Goal: Transaction & Acquisition: Purchase product/service

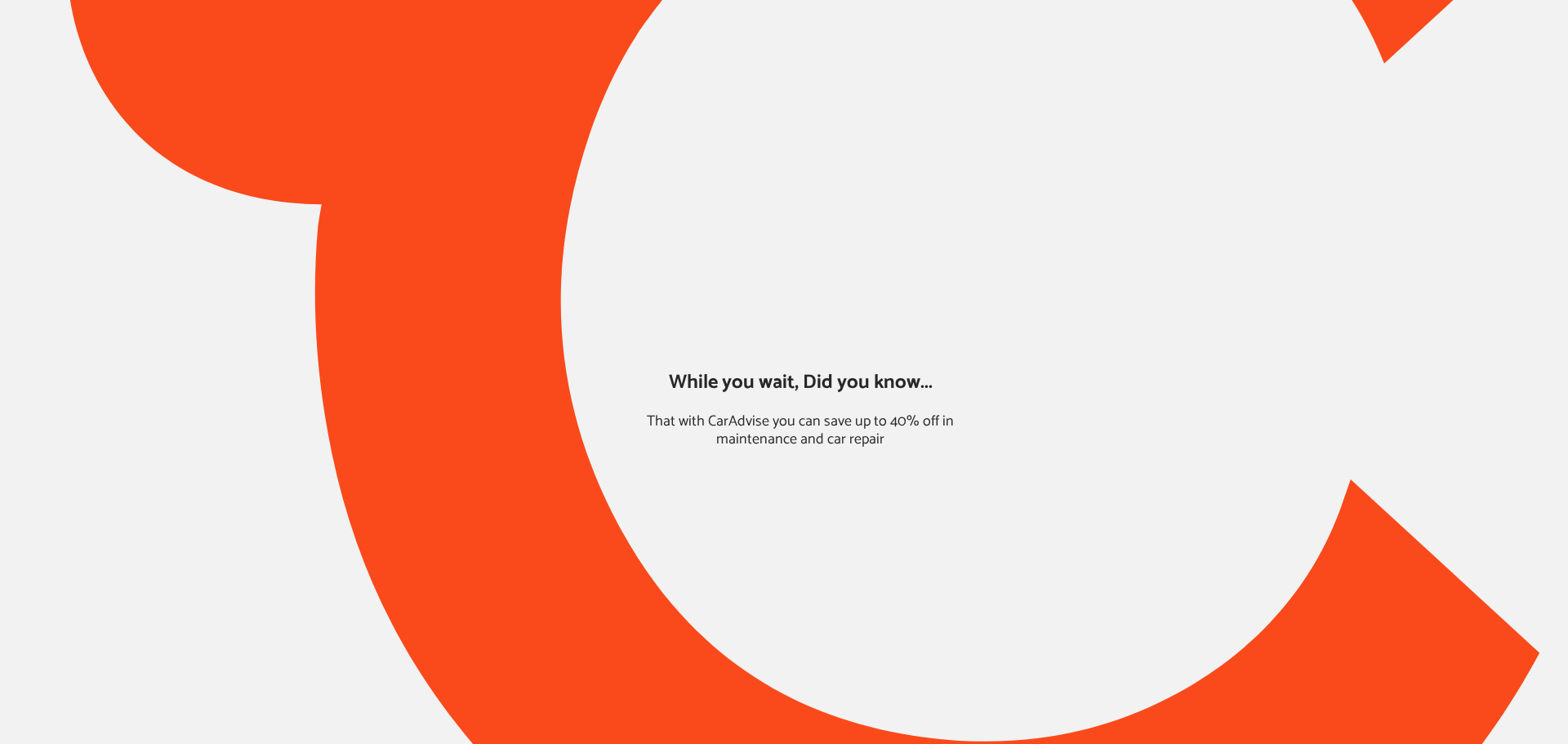
type input "*****"
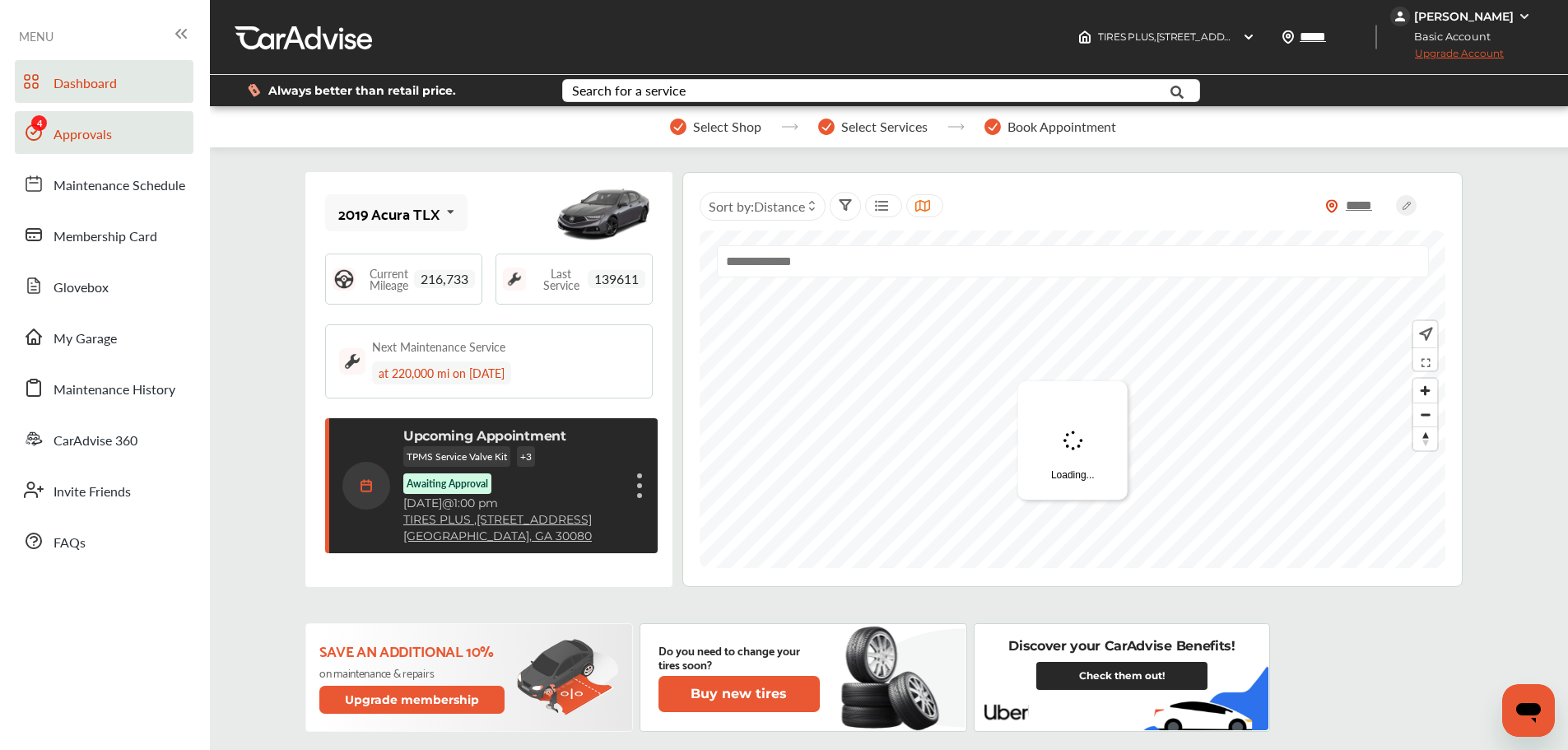
click at [71, 138] on span "Approvals" at bounding box center [83, 135] width 59 height 21
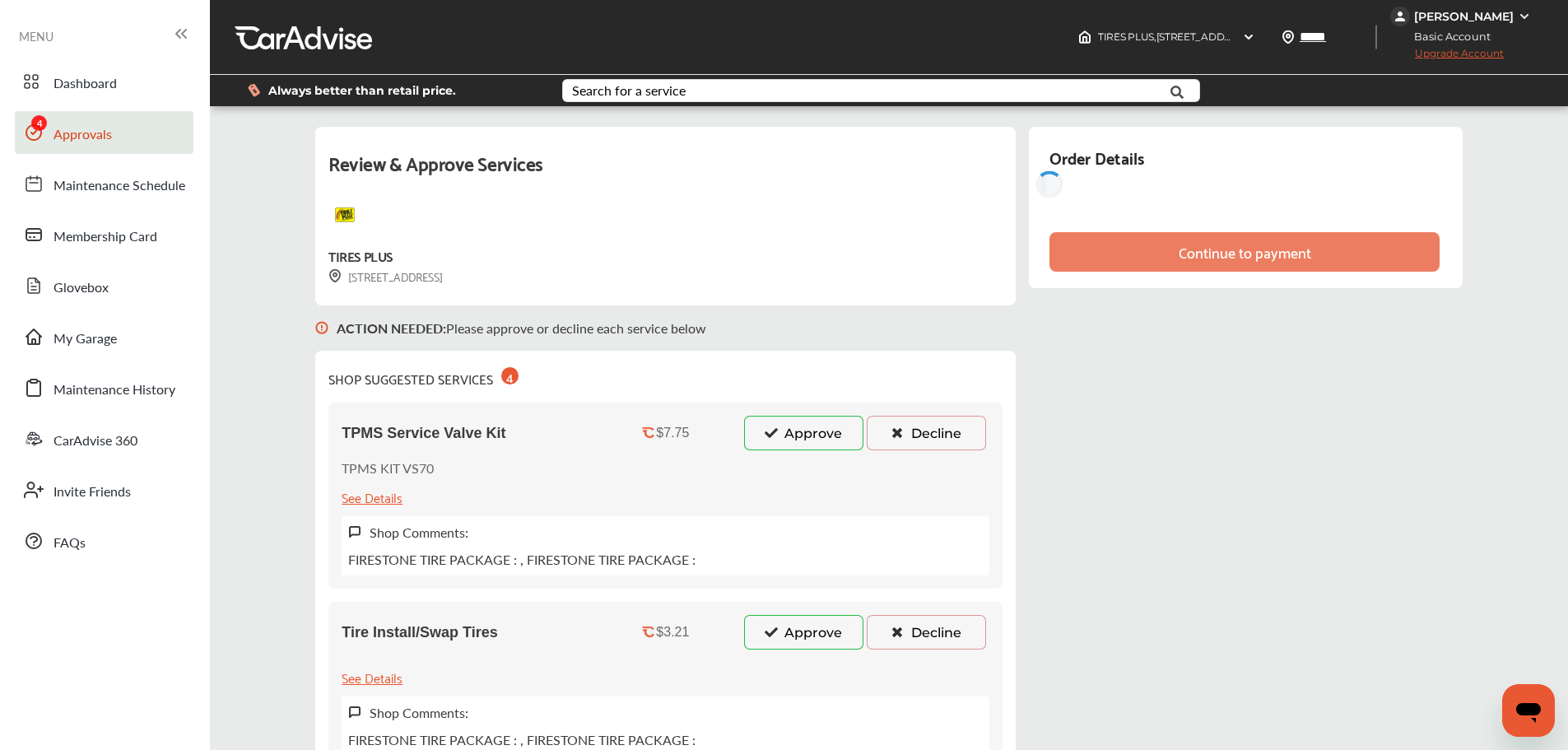
click at [774, 442] on button "Approve" at bounding box center [803, 433] width 119 height 35
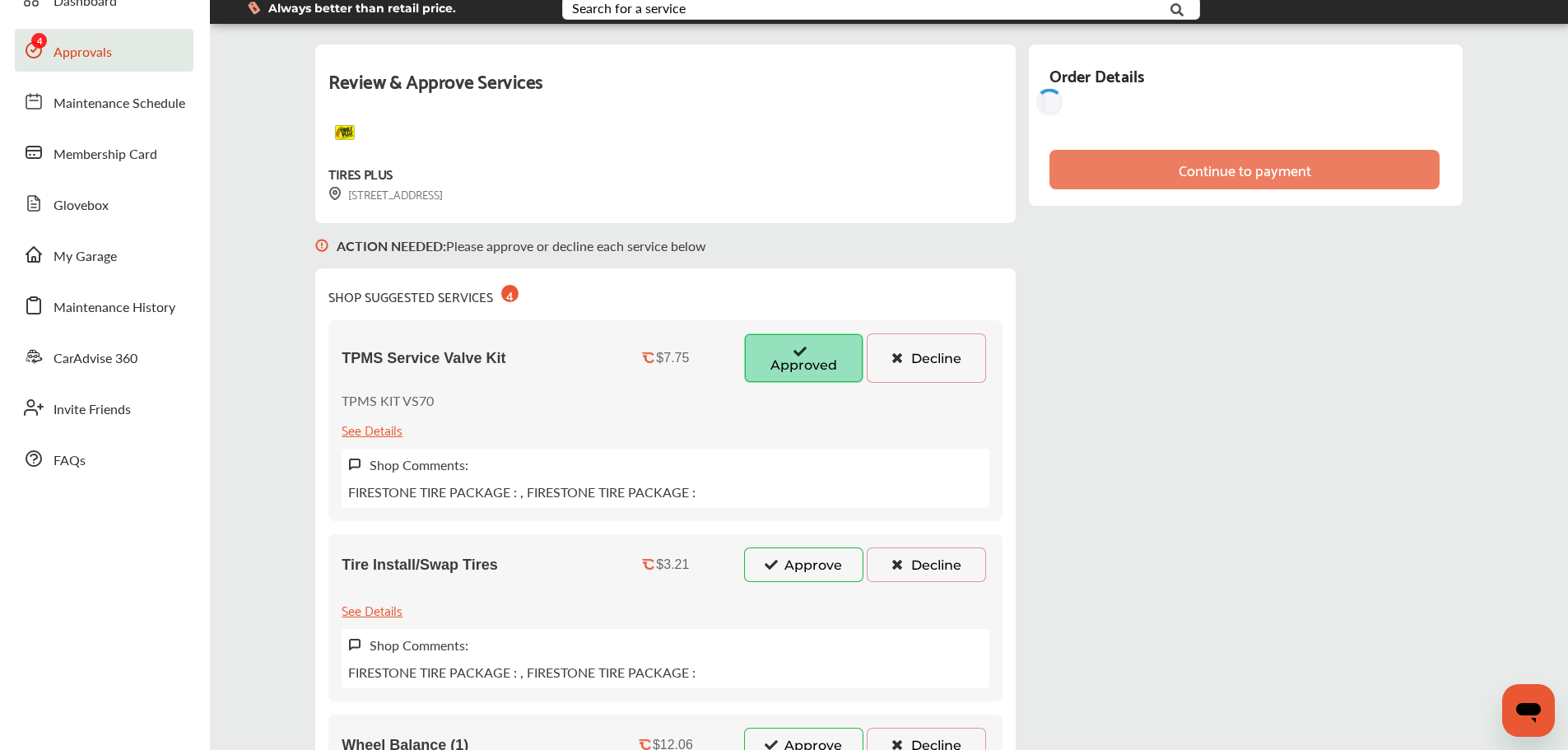
click at [817, 552] on button "Approve" at bounding box center [803, 565] width 119 height 35
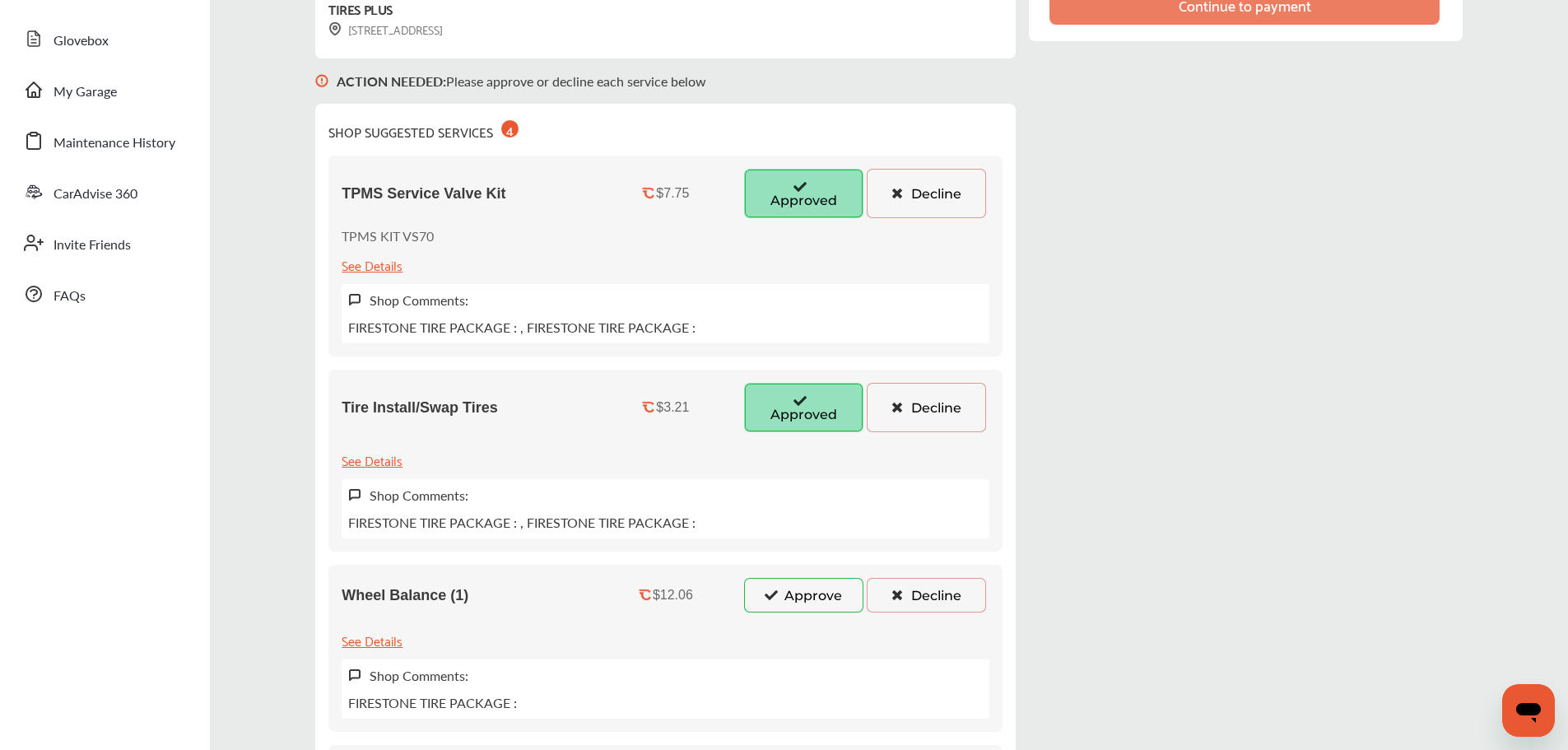
click at [812, 599] on button "Approve" at bounding box center [803, 595] width 119 height 35
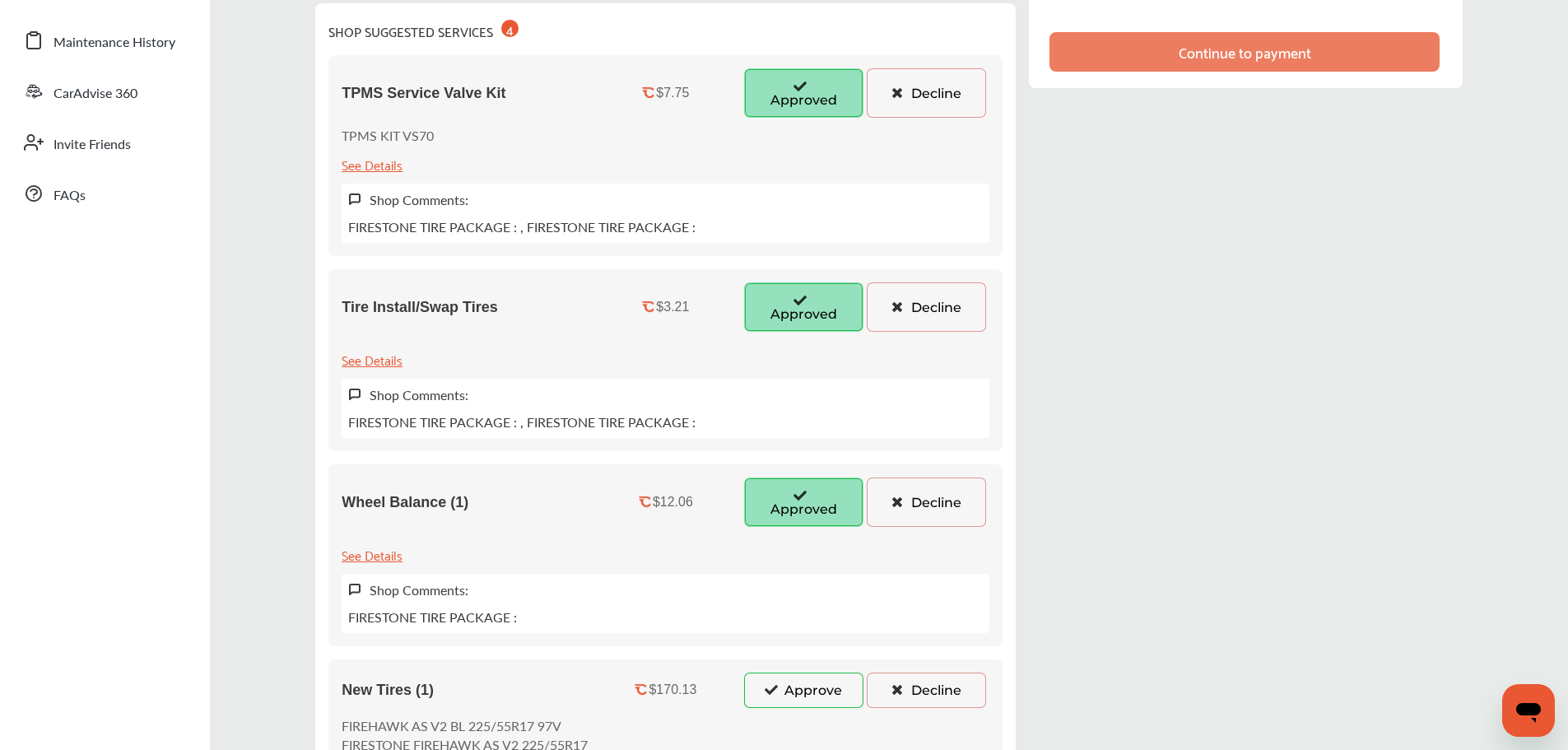
scroll to position [494, 0]
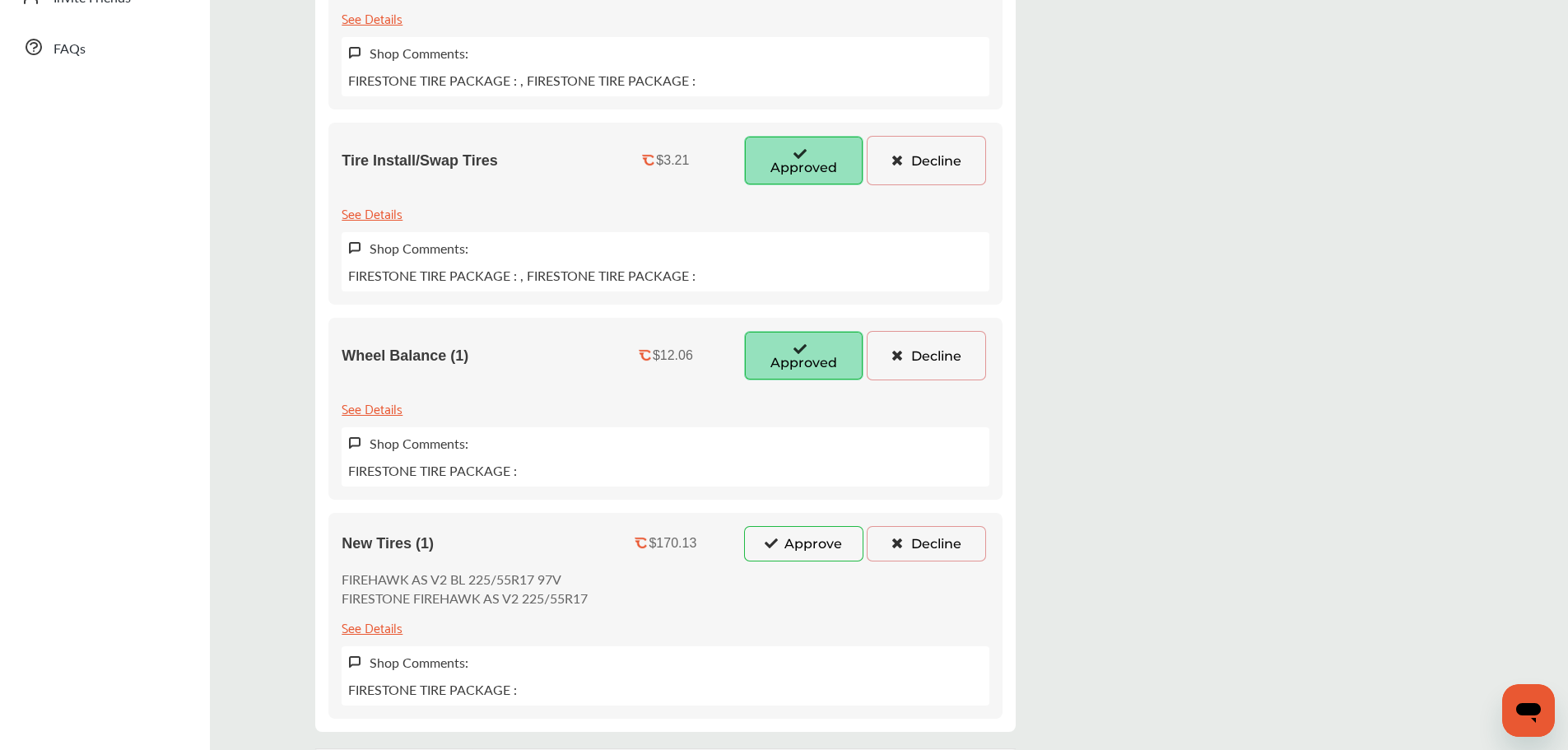
click at [806, 557] on button "Approve" at bounding box center [803, 543] width 119 height 35
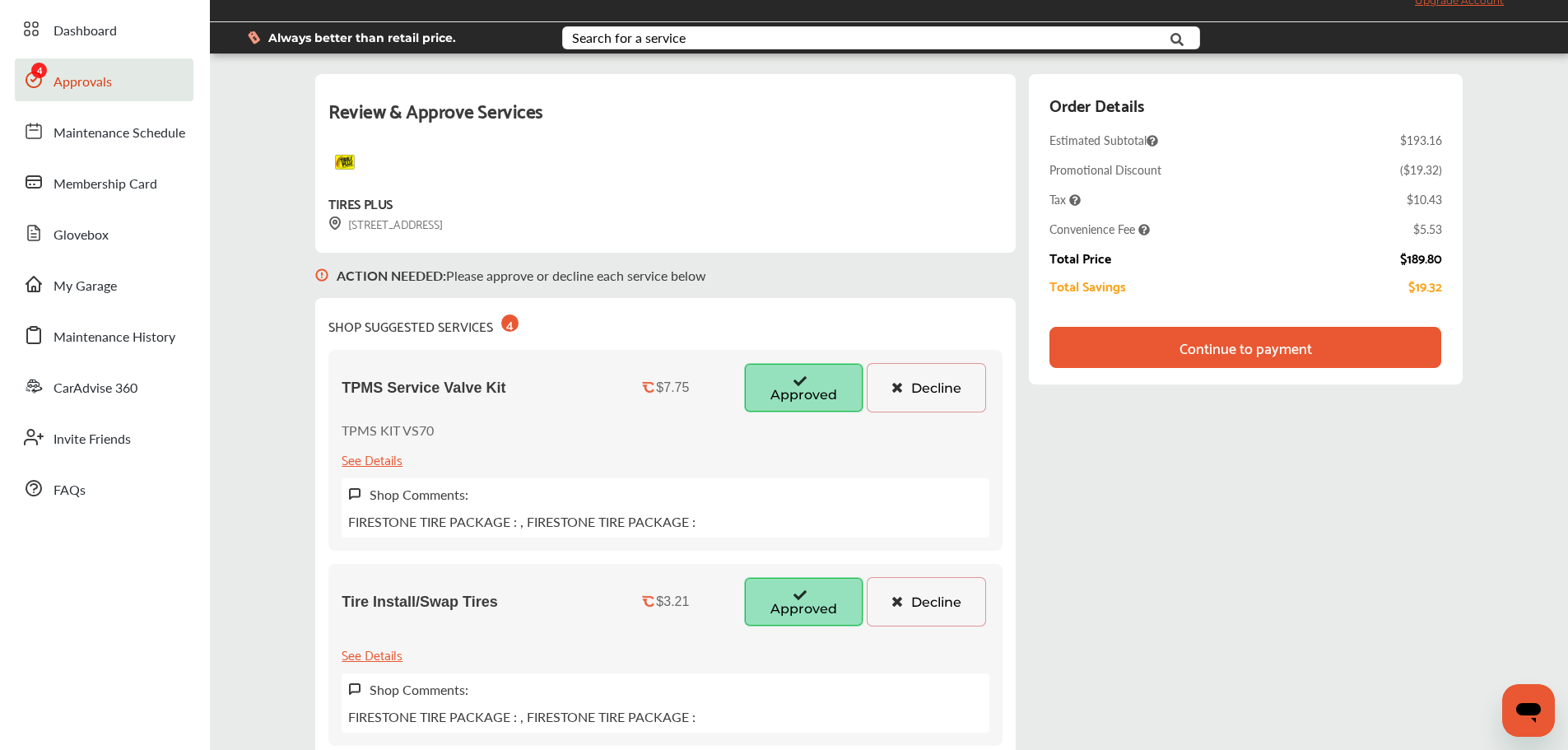
scroll to position [0, 0]
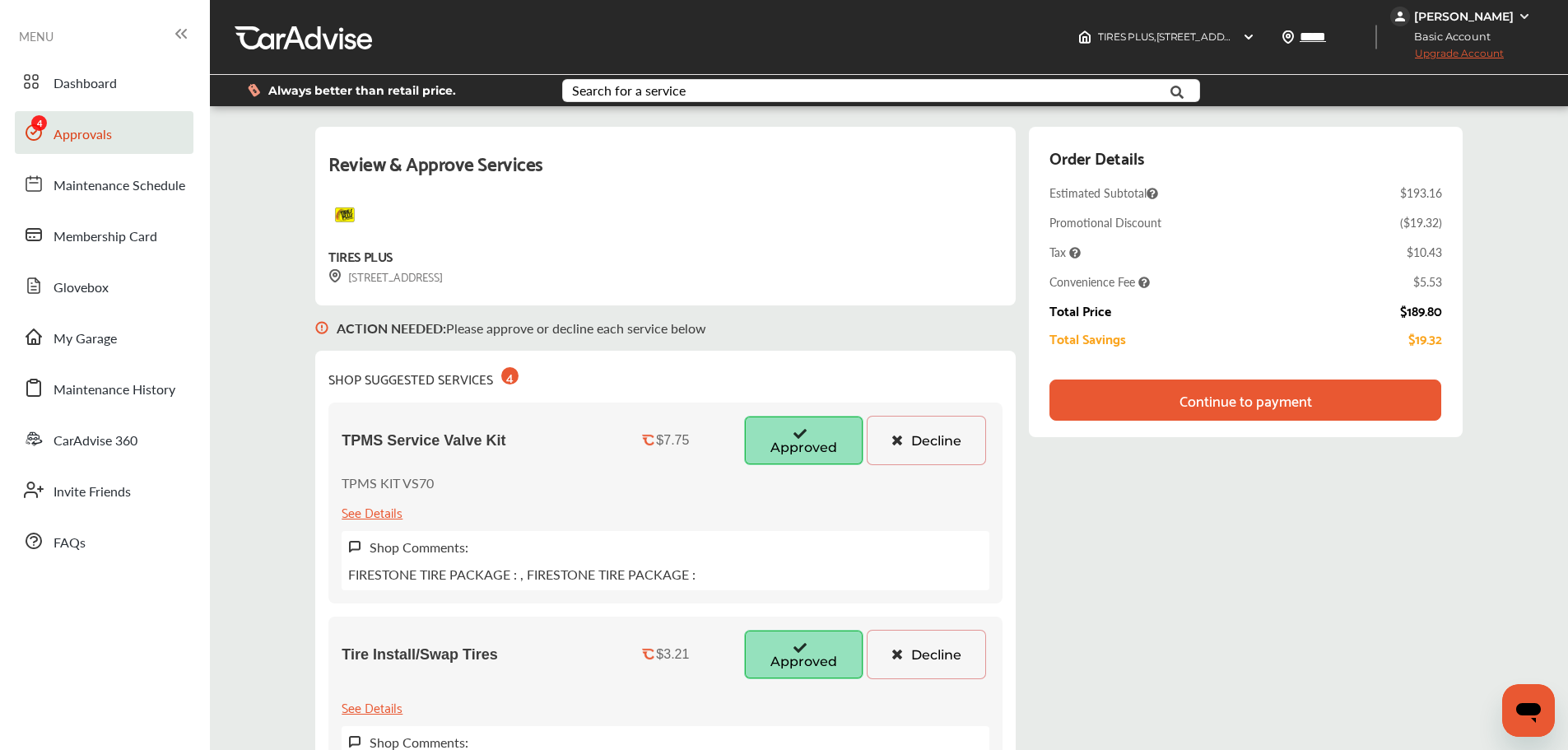
click at [1318, 406] on div "Continue to payment" at bounding box center [1244, 400] width 391 height 41
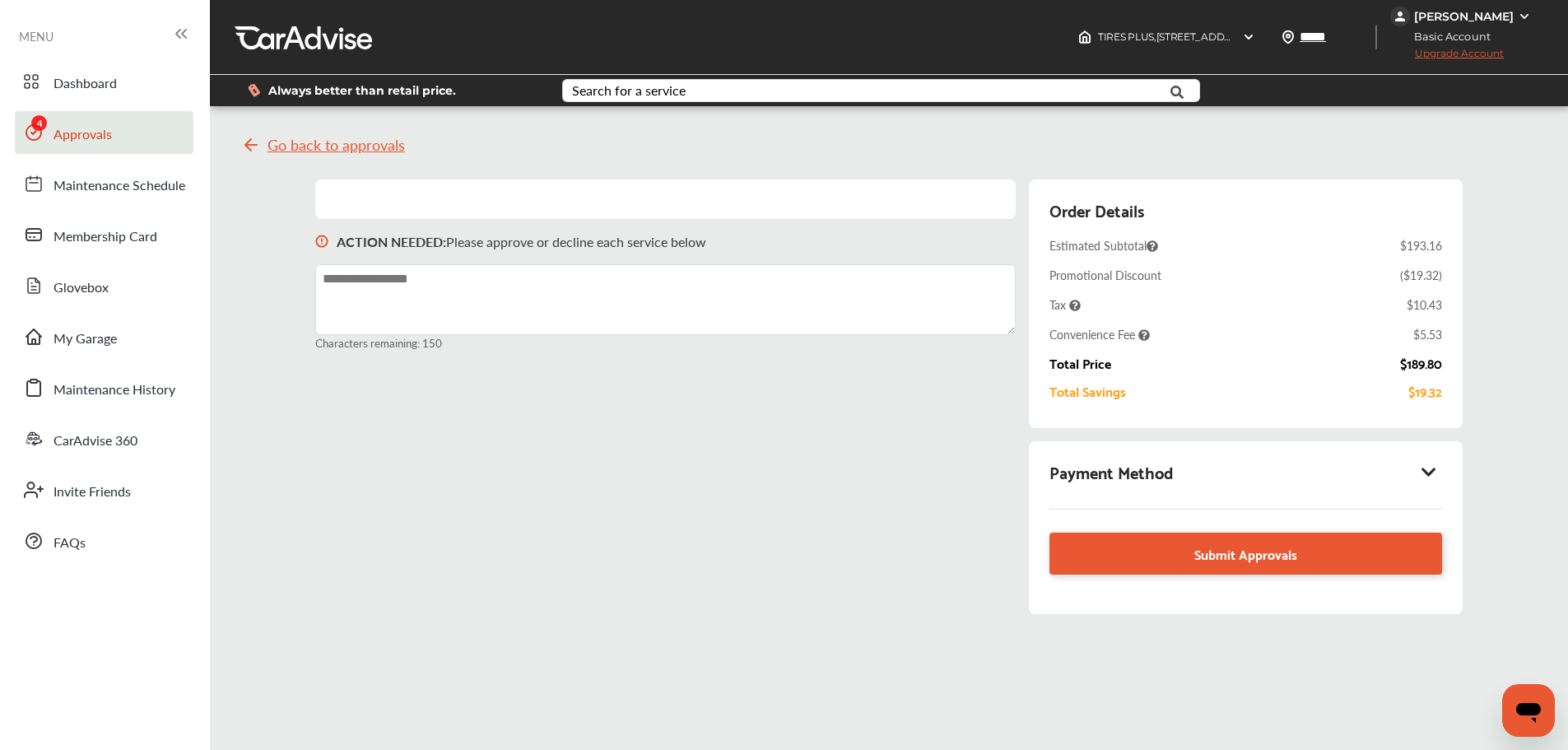
click at [1429, 475] on icon at bounding box center [1428, 472] width 20 height 17
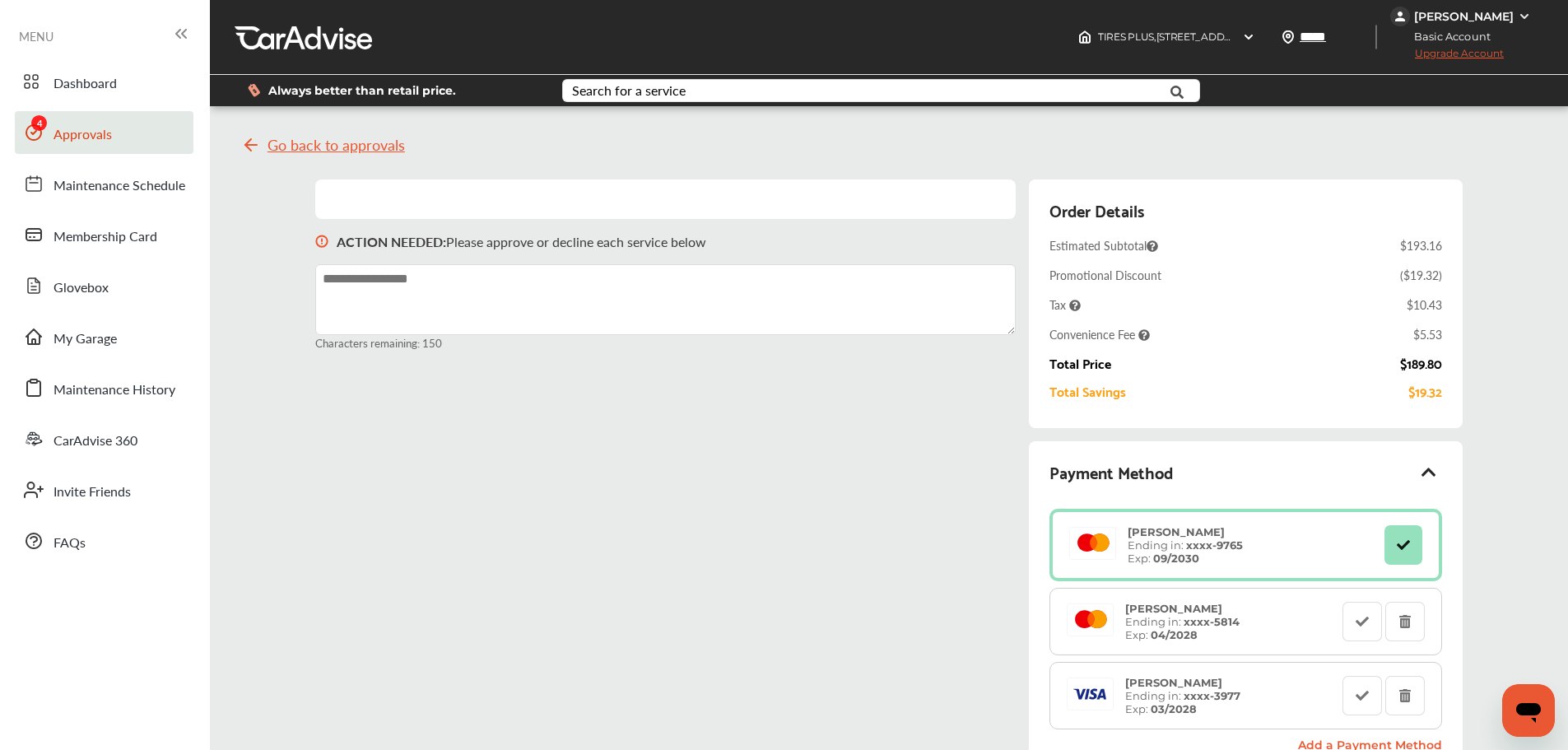
click at [1497, 20] on div "[PERSON_NAME]" at bounding box center [1463, 17] width 99 height 15
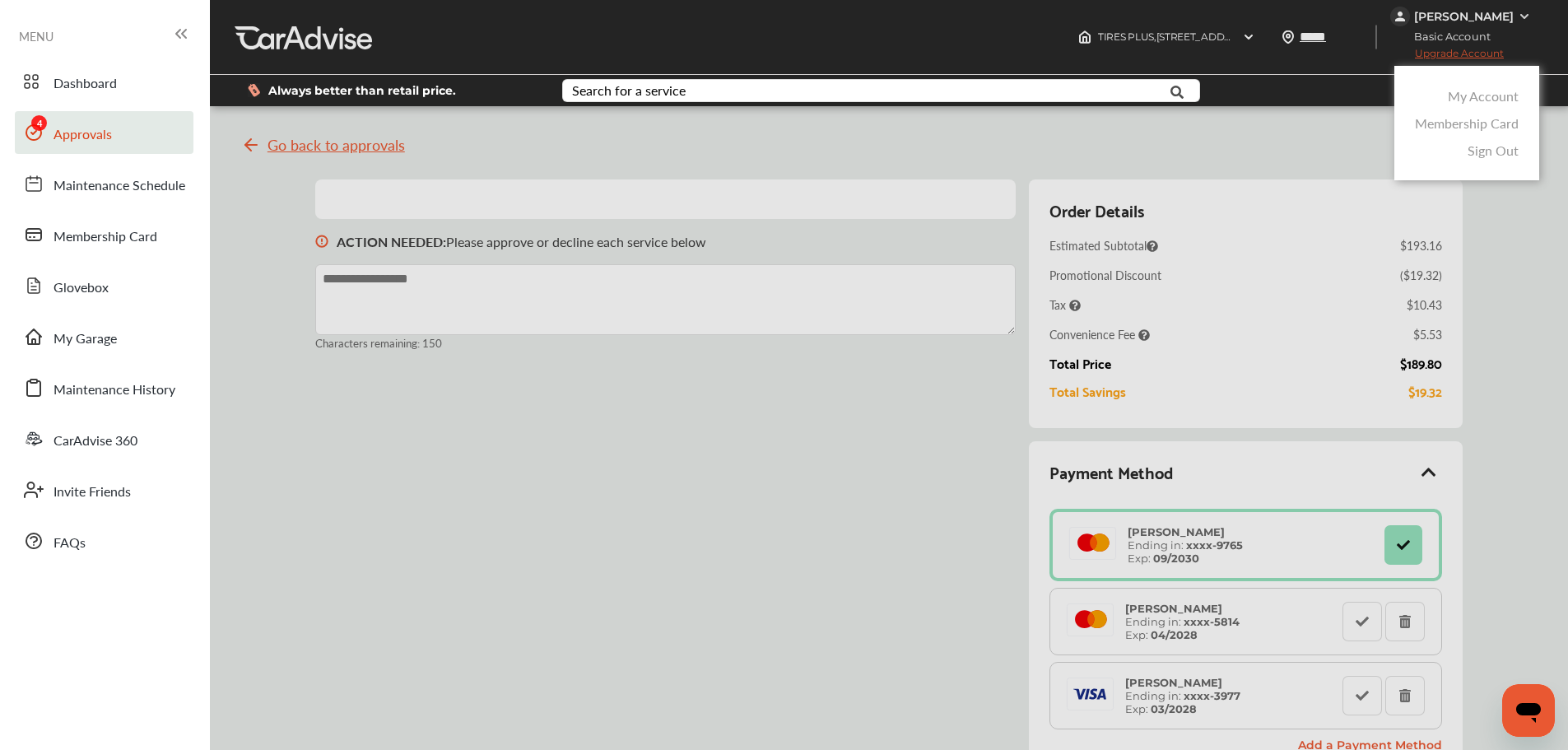
drag, startPoint x: 1491, startPoint y: 94, endPoint x: 1480, endPoint y: 94, distance: 11.0
click at [1490, 94] on link "My Account" at bounding box center [1483, 96] width 71 height 19
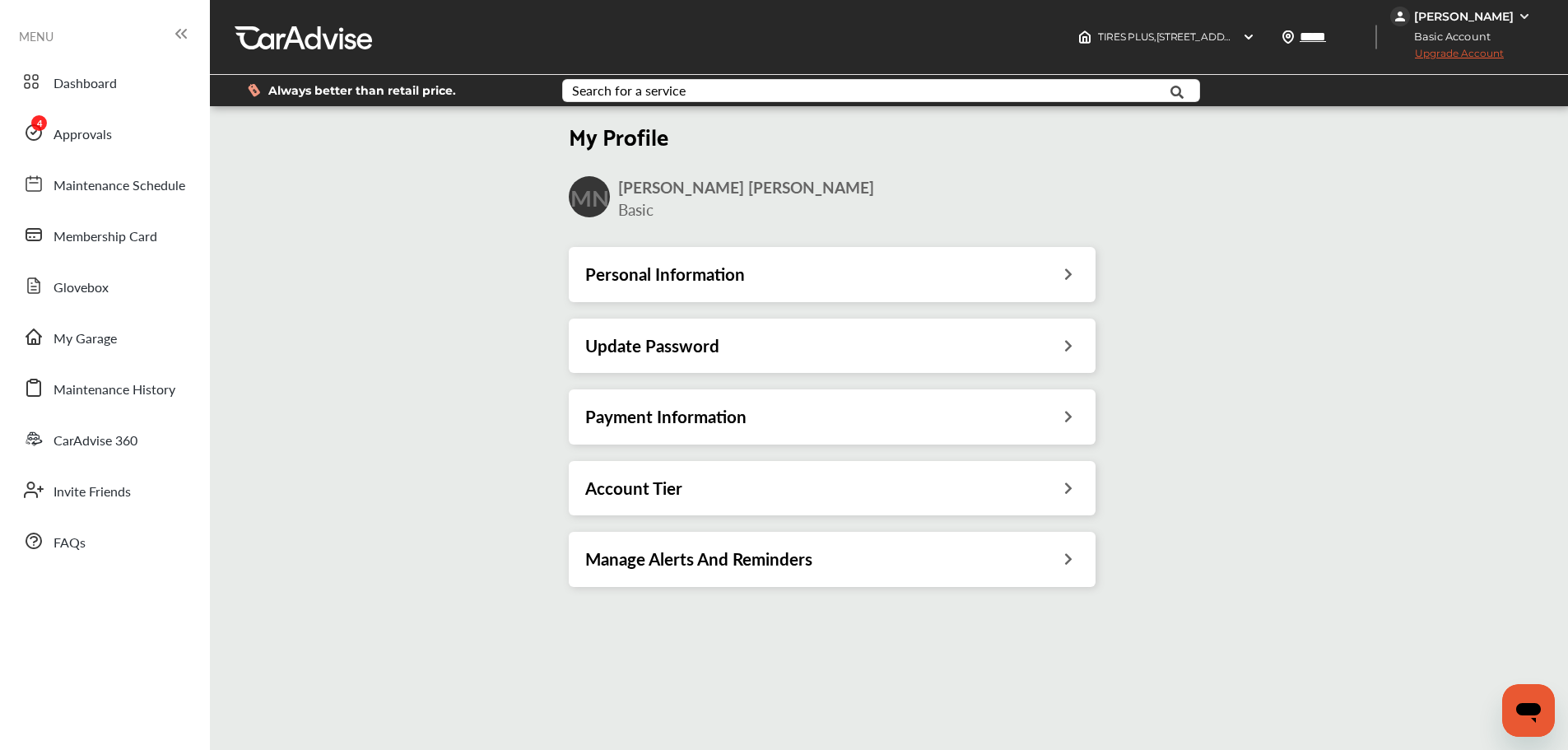
click at [1023, 402] on div "Payment Information" at bounding box center [832, 417] width 527 height 55
click at [1060, 409] on div "Payment Information" at bounding box center [832, 417] width 493 height 21
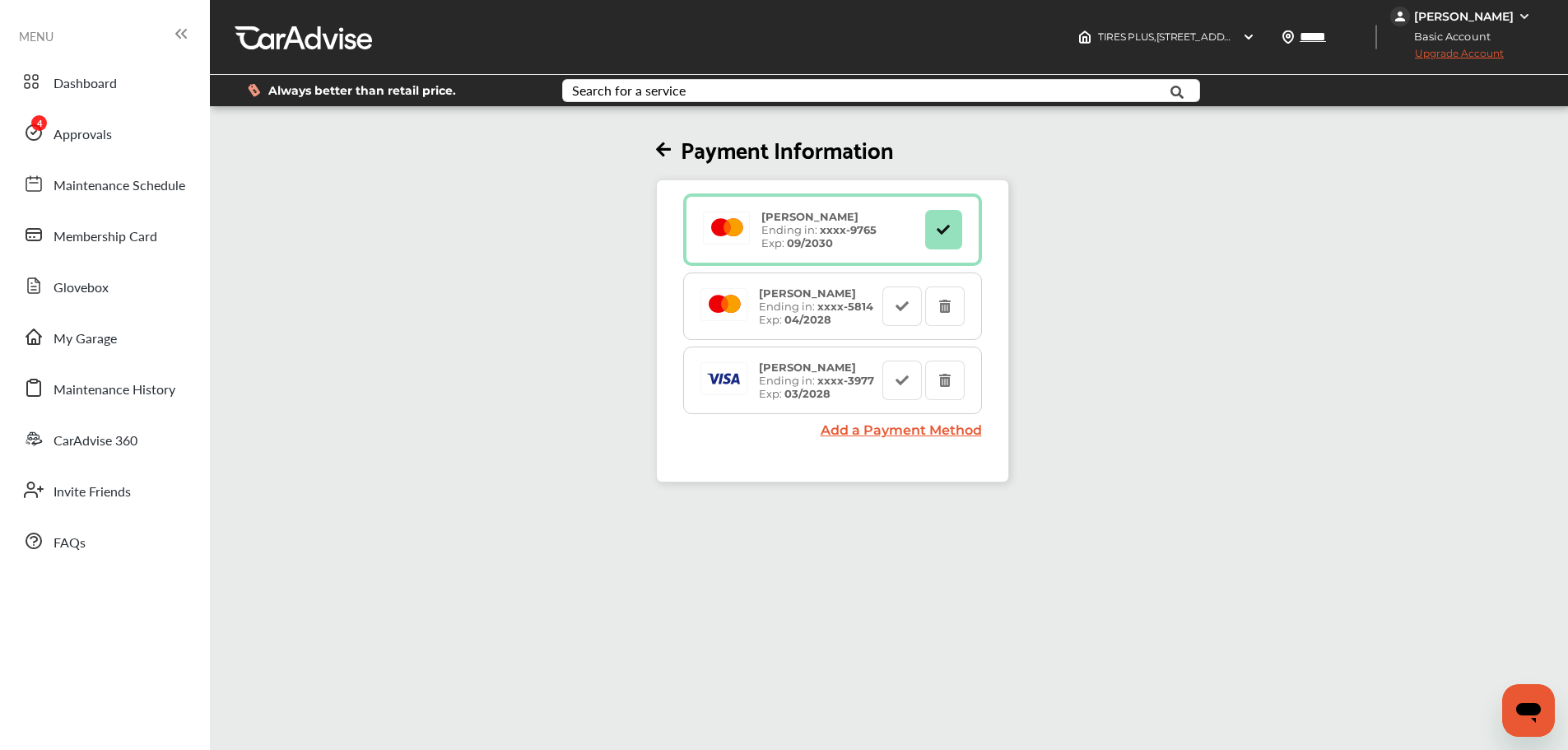
click at [883, 430] on link "Add a Payment Method" at bounding box center [901, 430] width 161 height 16
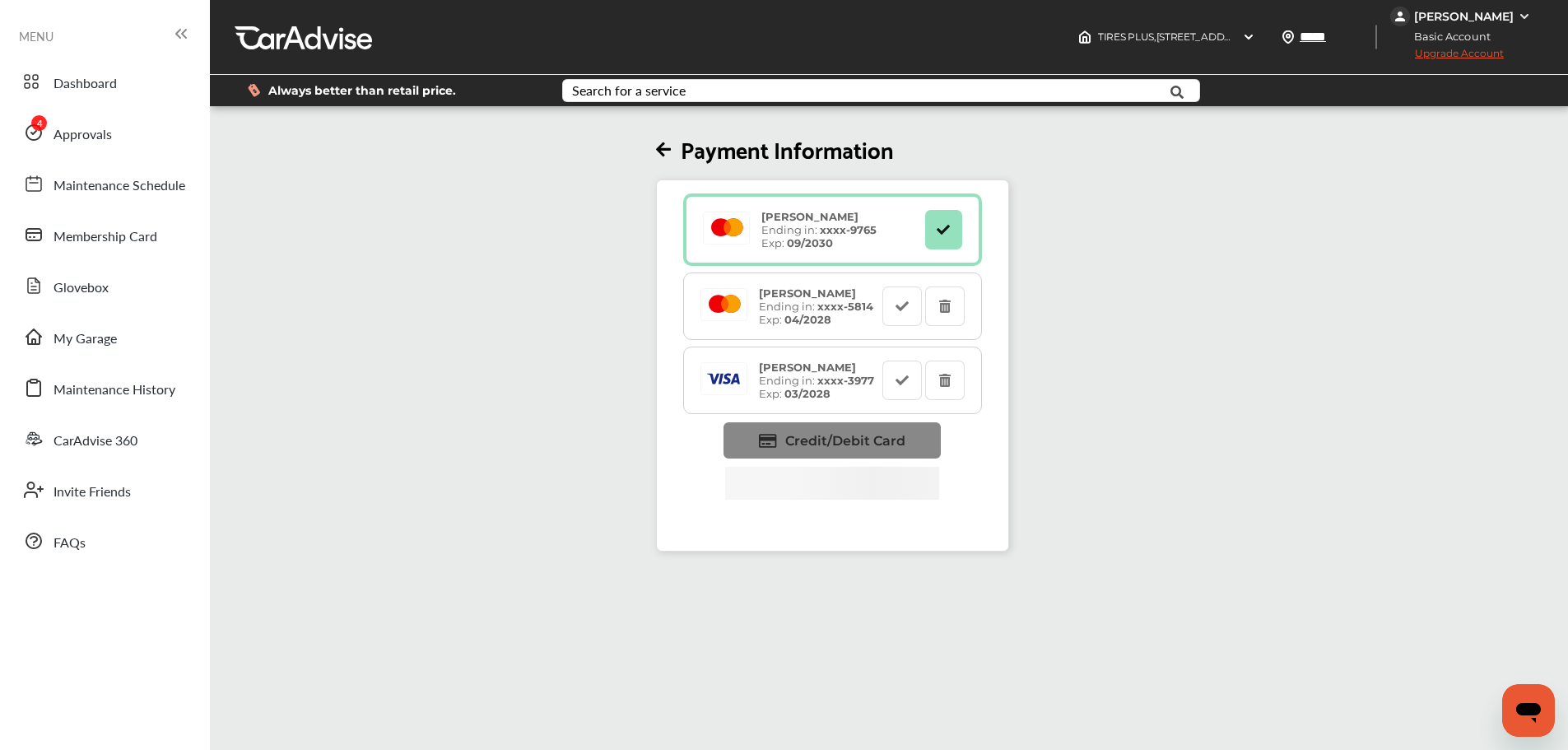
click at [834, 438] on span "Credit/Debit Card" at bounding box center [845, 441] width 120 height 16
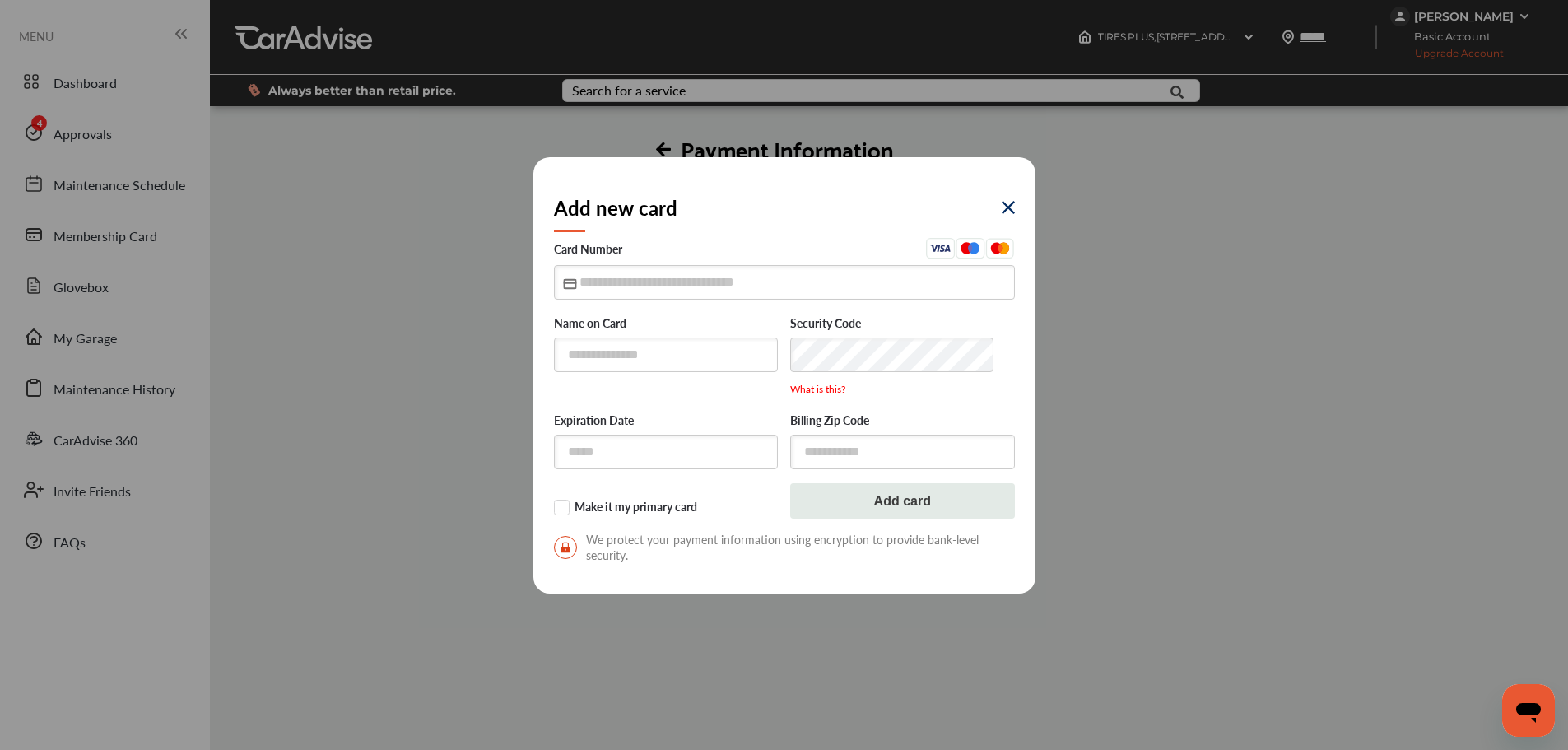
click at [1010, 203] on img at bounding box center [1008, 208] width 13 height 13
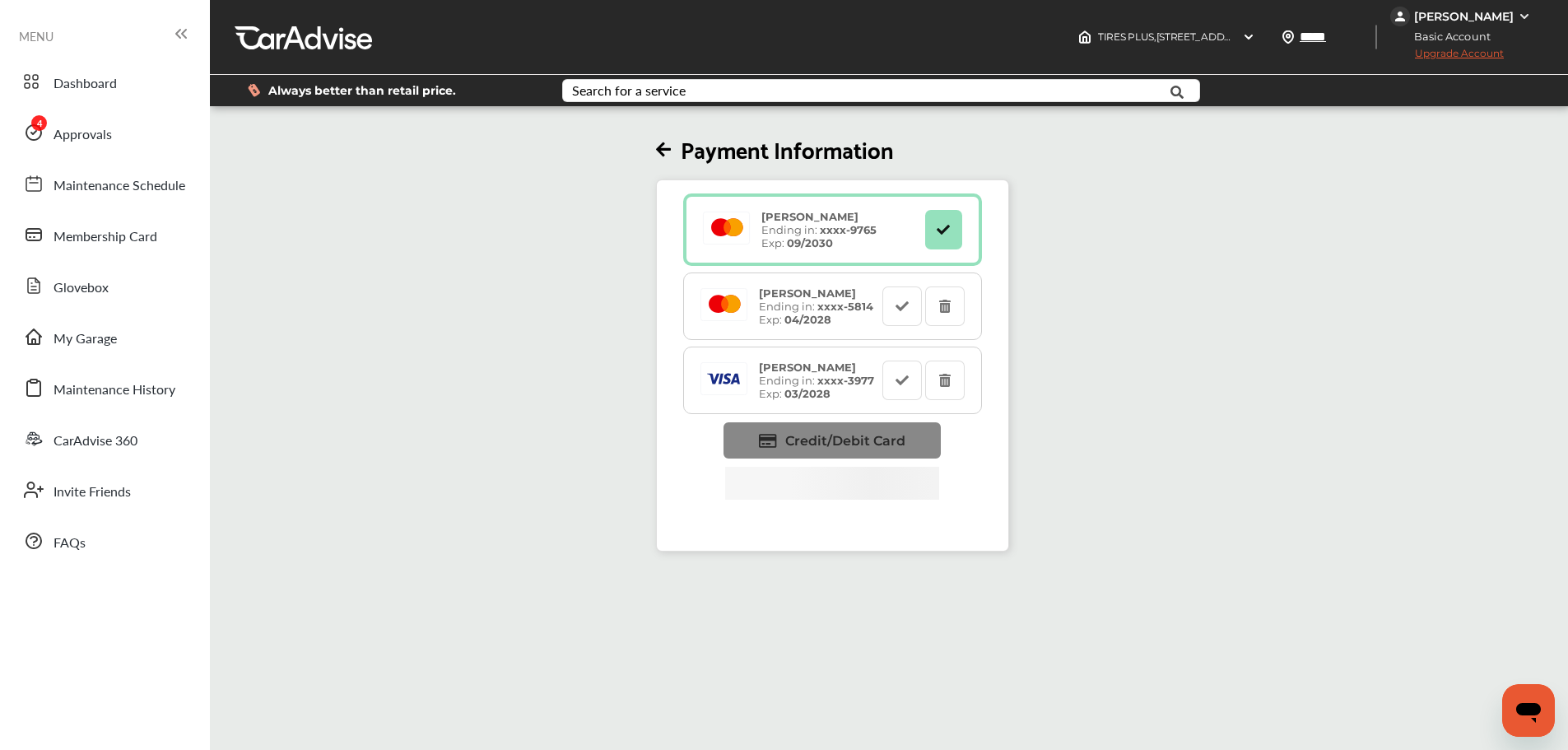
click at [889, 445] on span "Credit/Debit Card" at bounding box center [845, 441] width 120 height 16
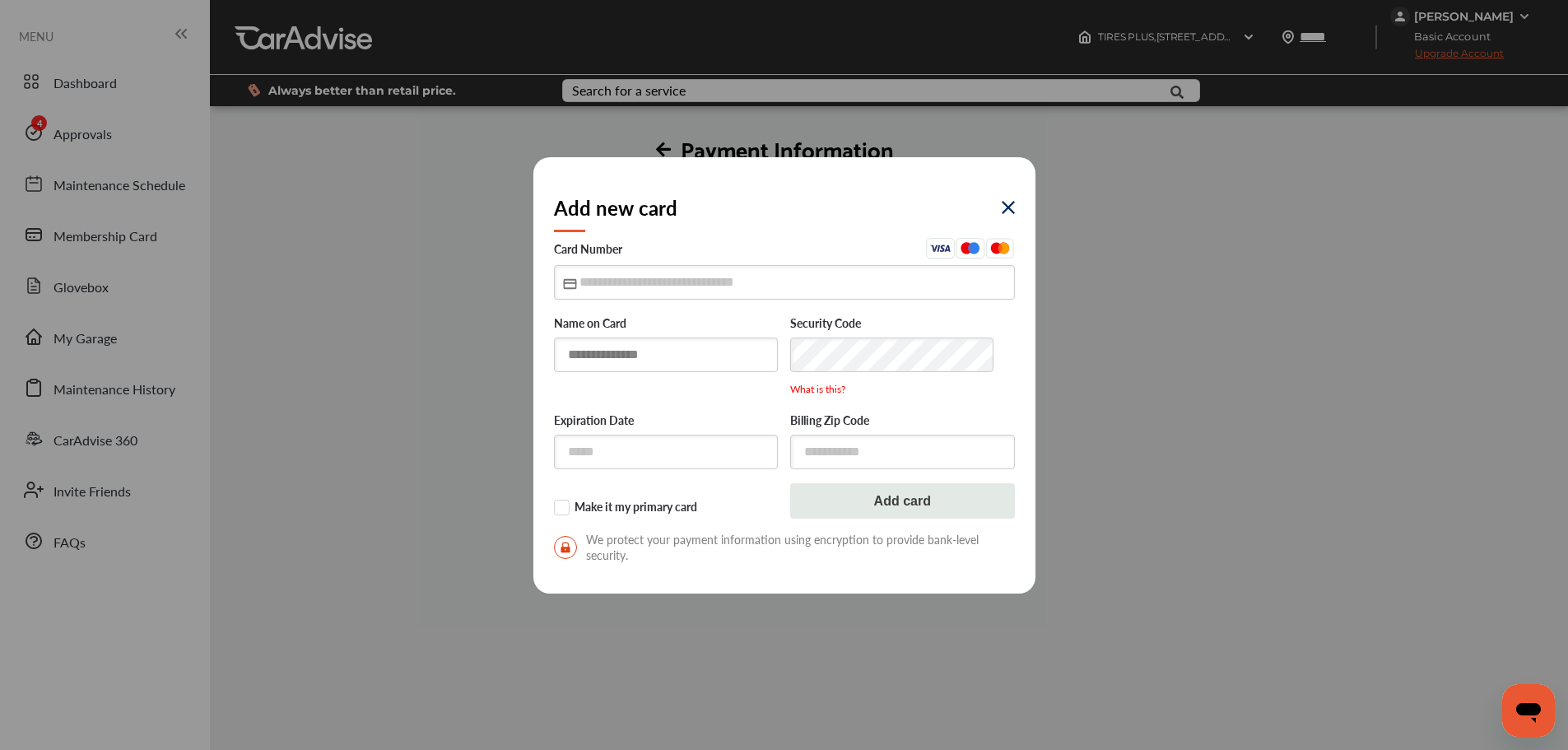
click at [655, 364] on input "text" at bounding box center [666, 354] width 225 height 34
type input "**********"
click at [583, 277] on input "text" at bounding box center [784, 282] width 461 height 34
type input "**********"
click at [657, 444] on input "text" at bounding box center [666, 451] width 225 height 34
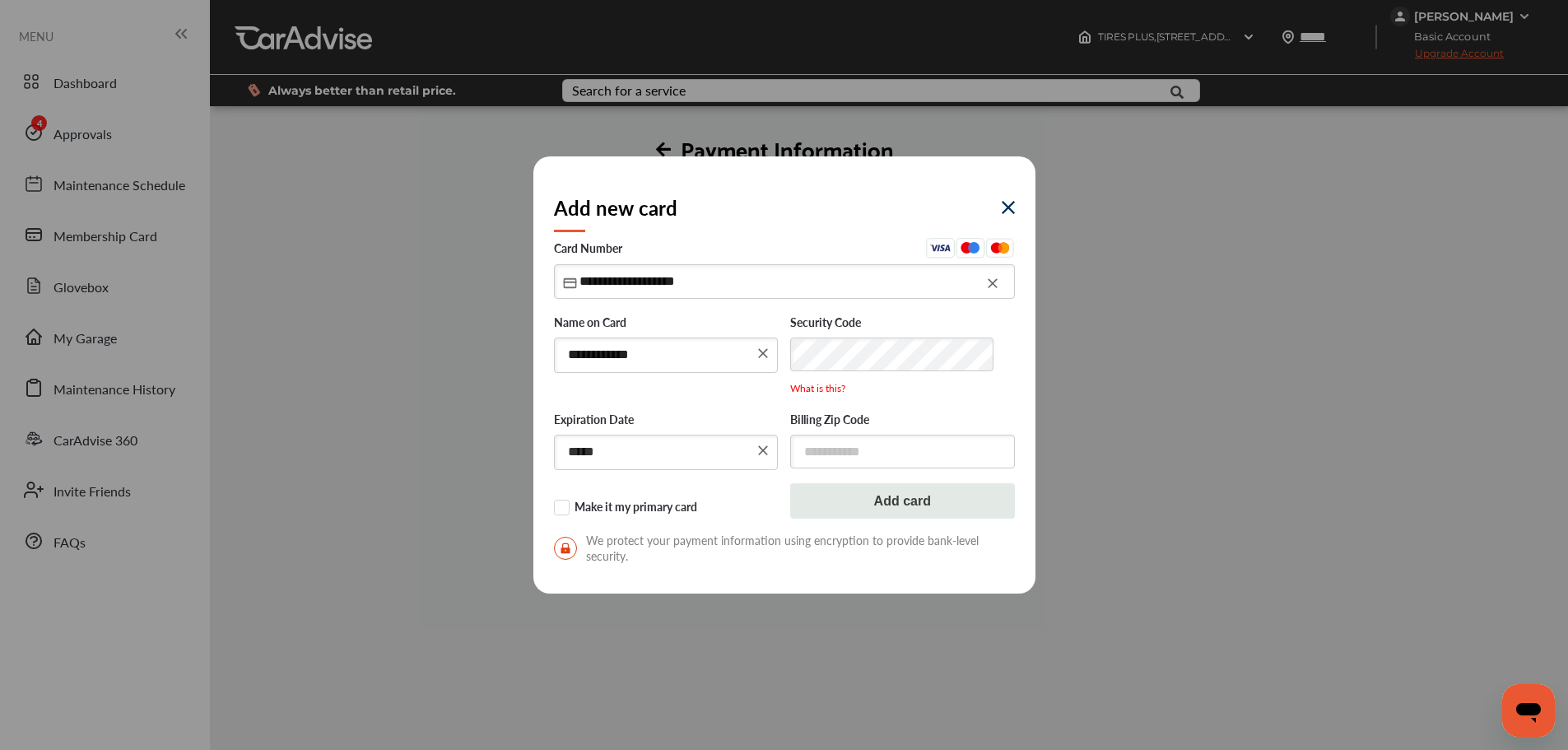
type input "*****"
click at [921, 451] on input "text" at bounding box center [903, 451] width 225 height 34
type input "*****"
click at [559, 509] on label "Make it my primary card" at bounding box center [666, 509] width 225 height 17
click at [923, 494] on button "Add card" at bounding box center [903, 501] width 225 height 36
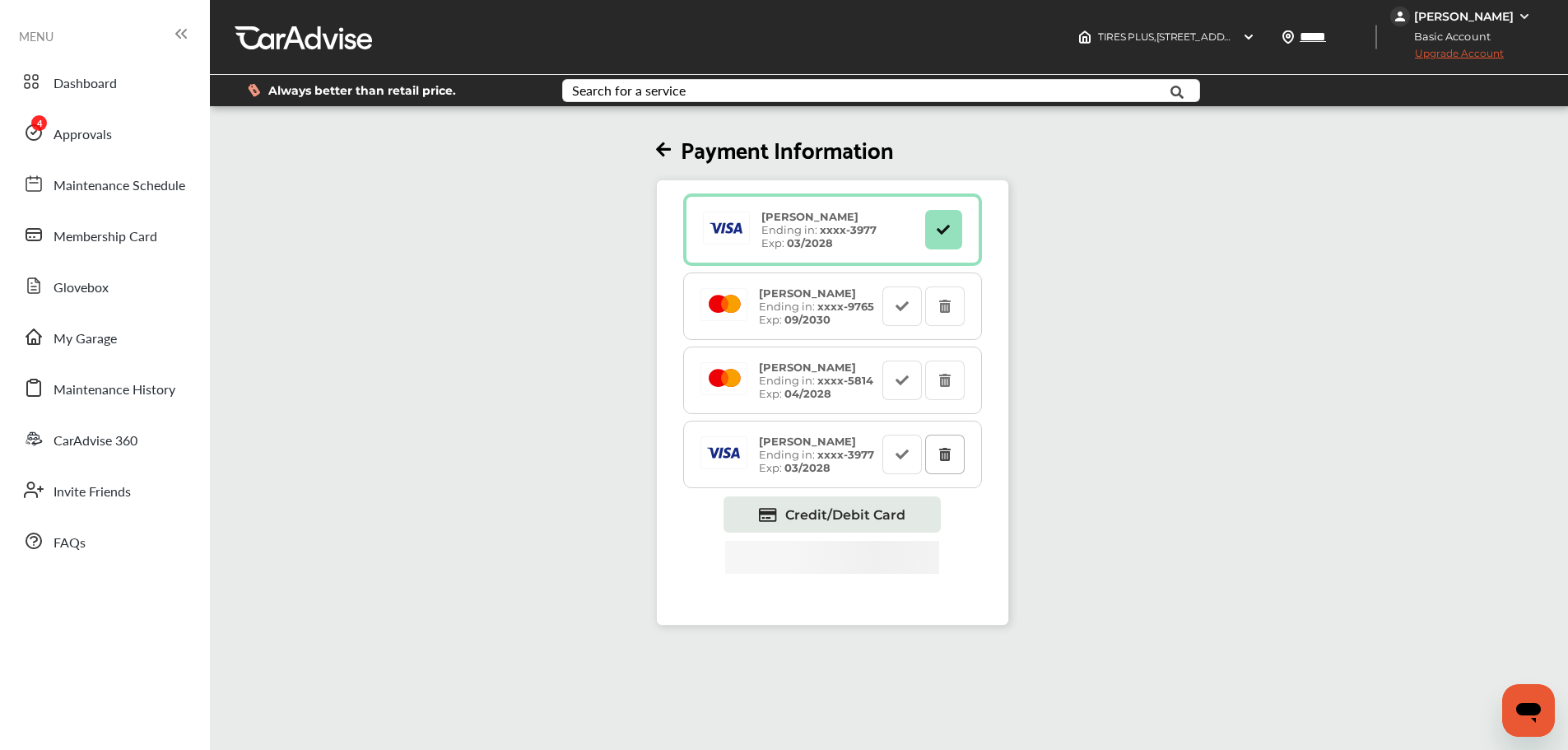
click at [950, 465] on button at bounding box center [945, 455] width 40 height 40
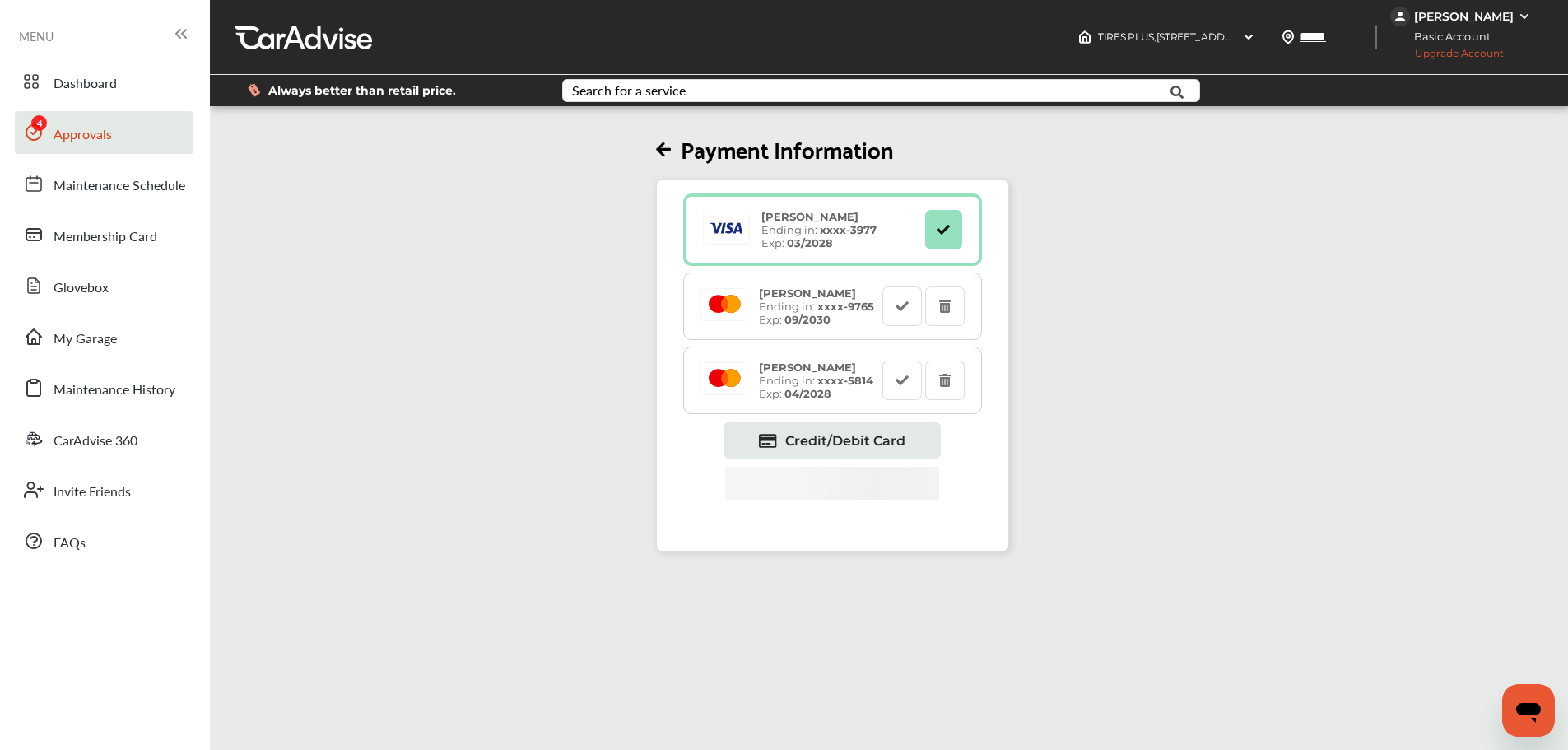
click at [136, 121] on link "Approvals" at bounding box center [104, 132] width 179 height 43
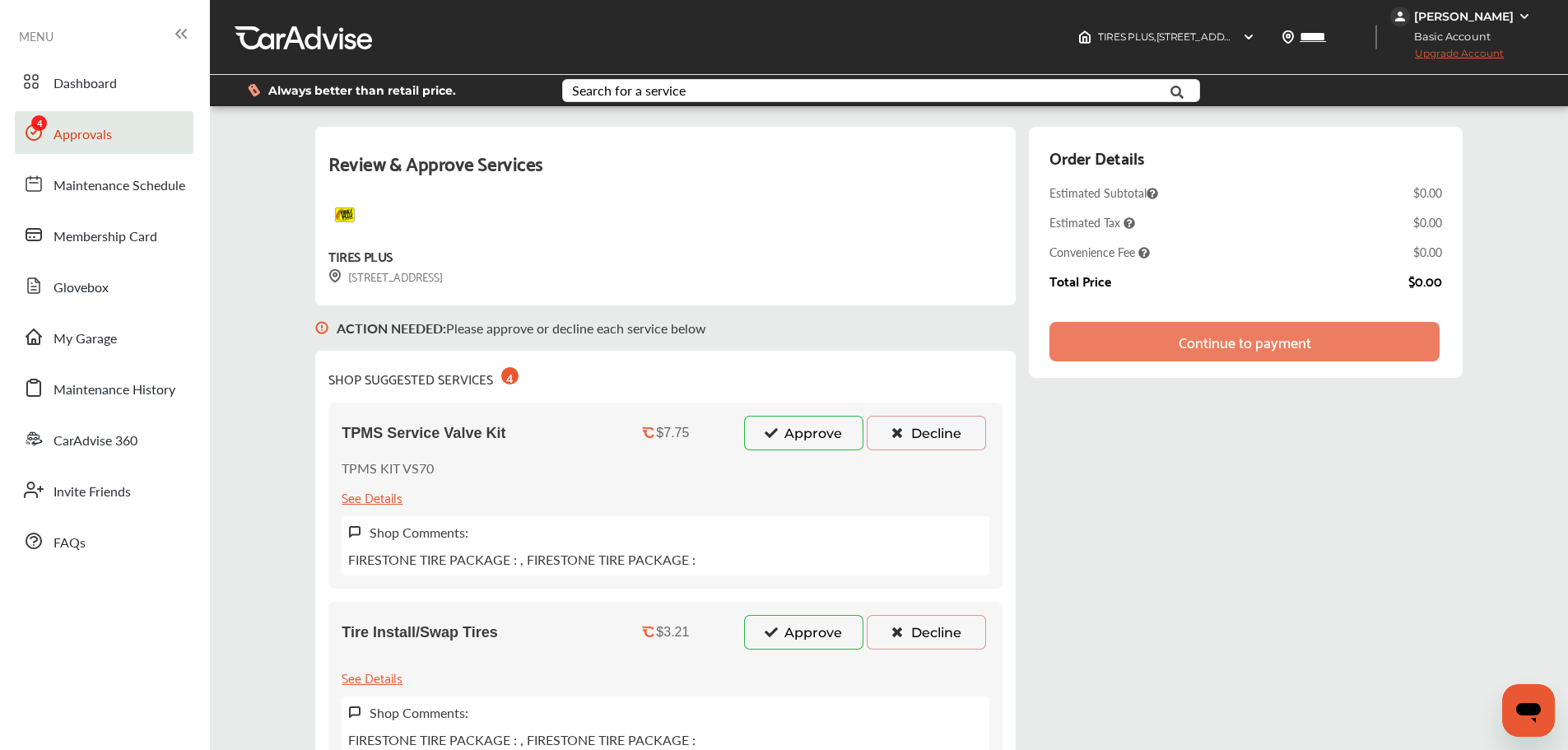
click at [817, 432] on button "Approve" at bounding box center [803, 433] width 119 height 35
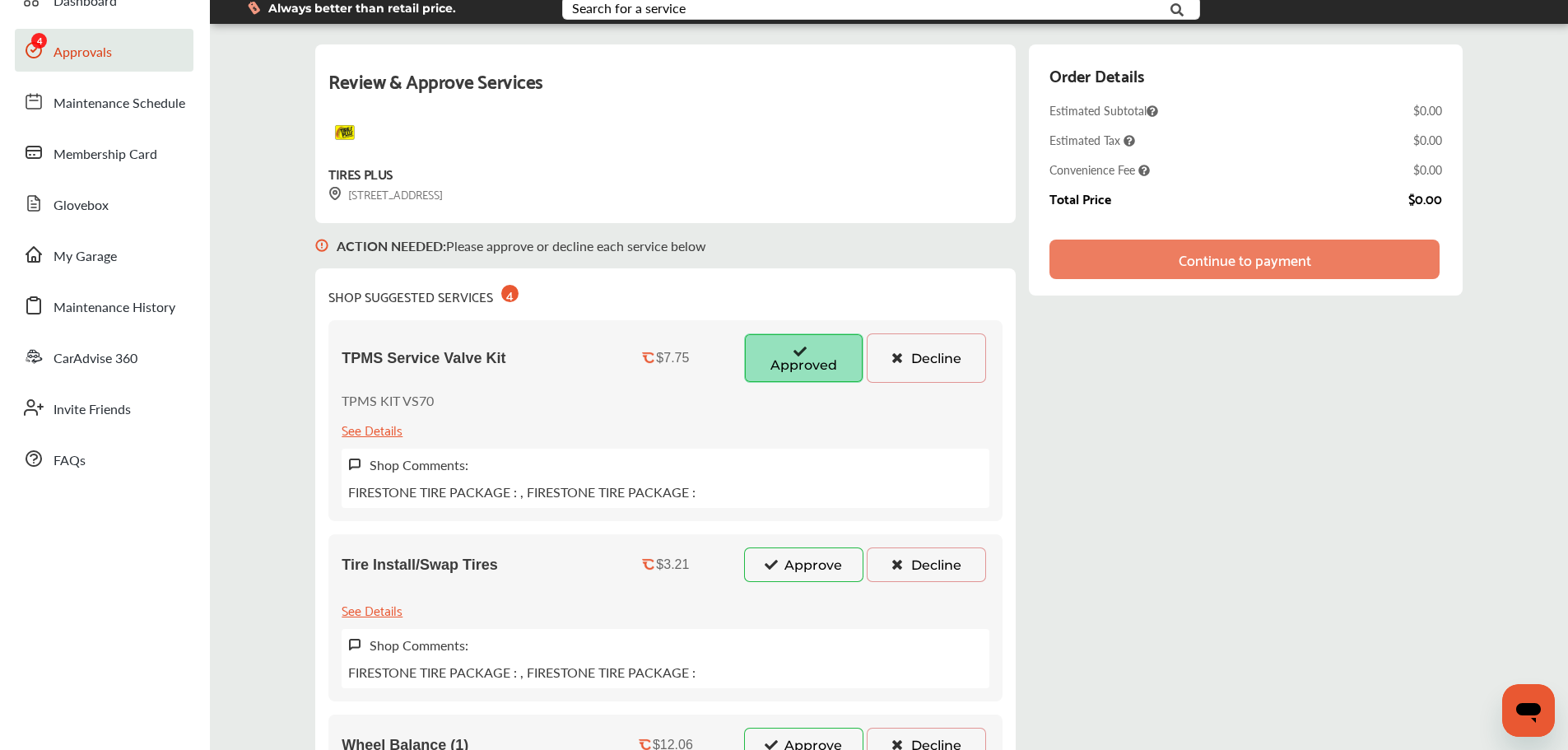
click at [822, 555] on button "Approve" at bounding box center [803, 565] width 119 height 35
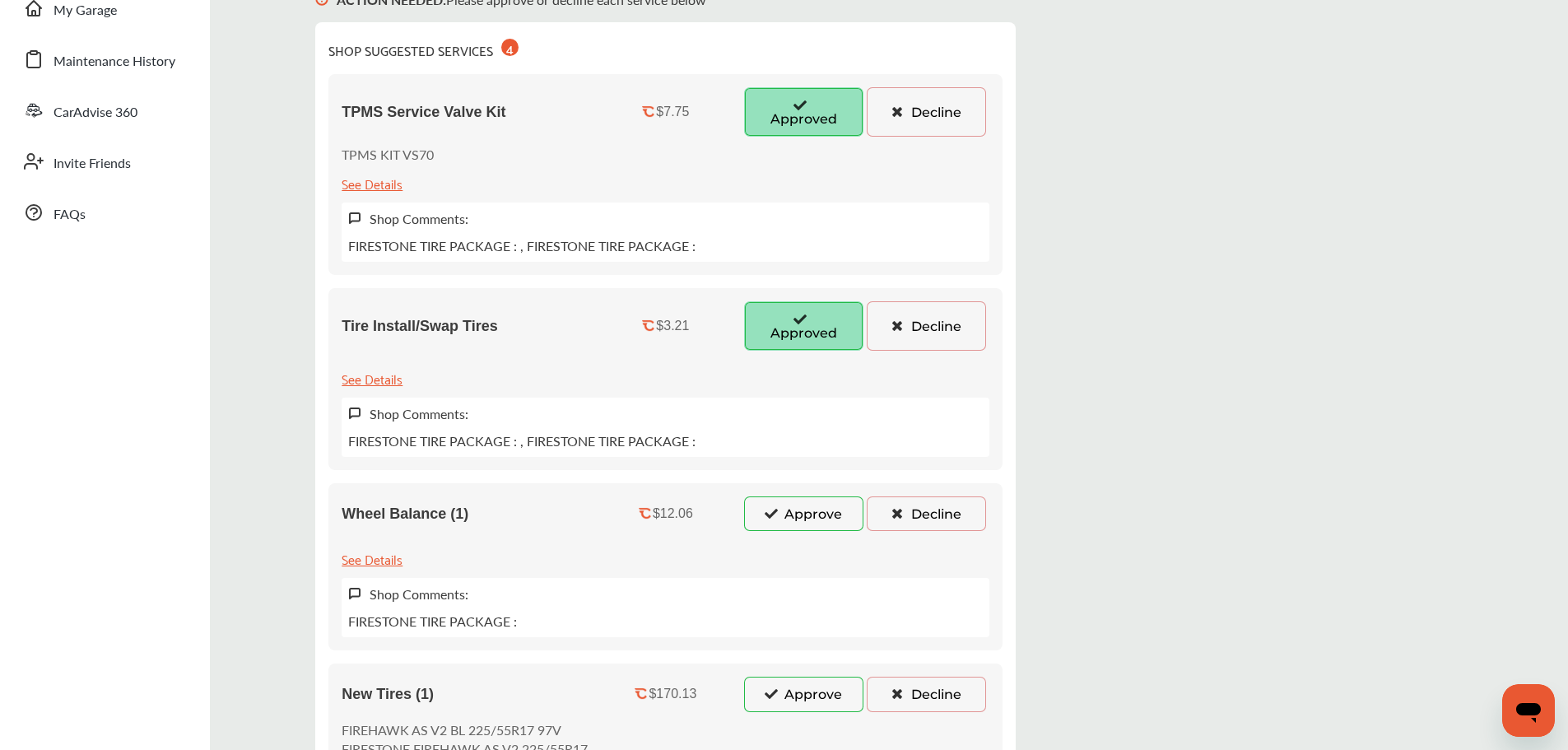
scroll to position [329, 0]
click at [823, 518] on button "Approve" at bounding box center [803, 513] width 119 height 35
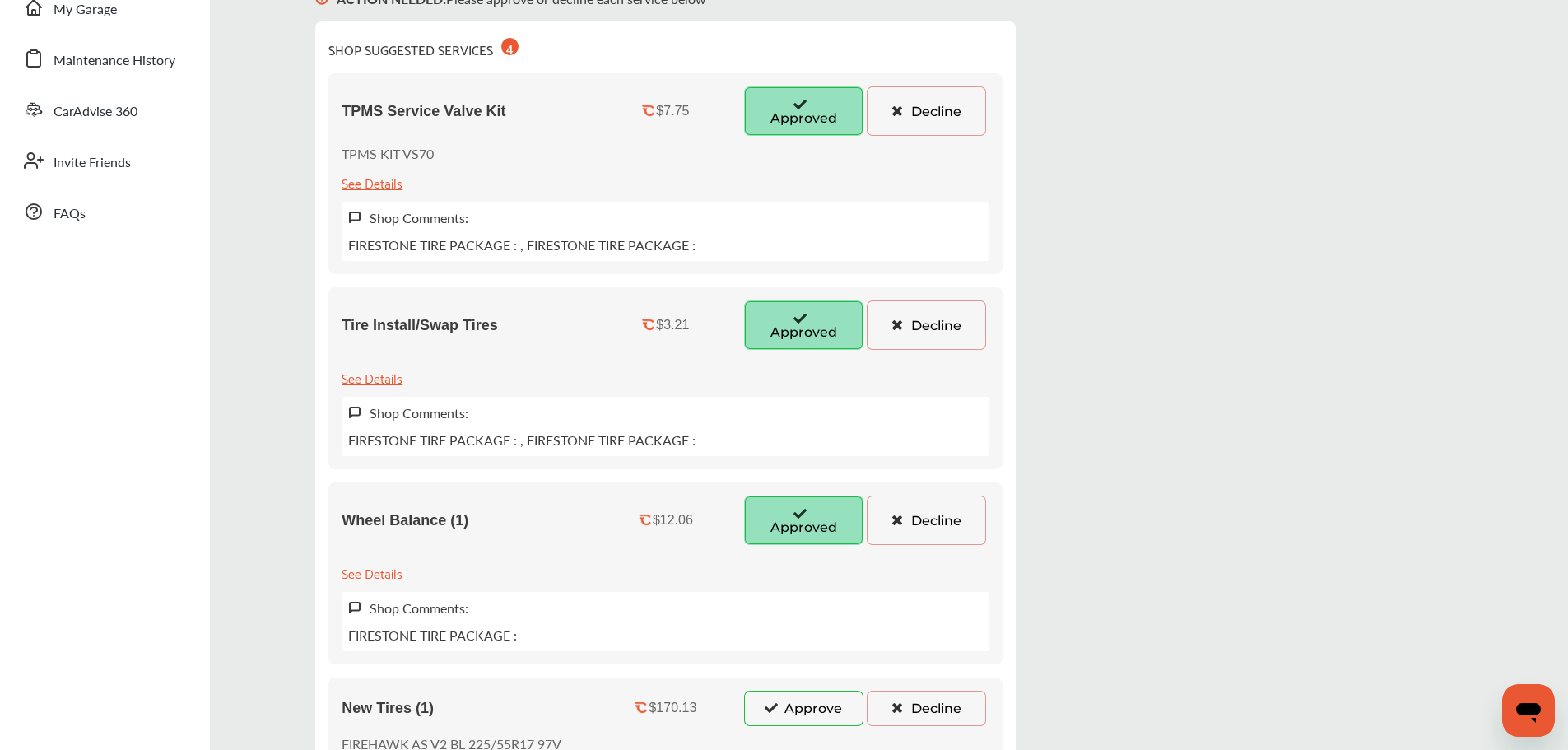
click at [809, 706] on button "Approve" at bounding box center [803, 708] width 119 height 35
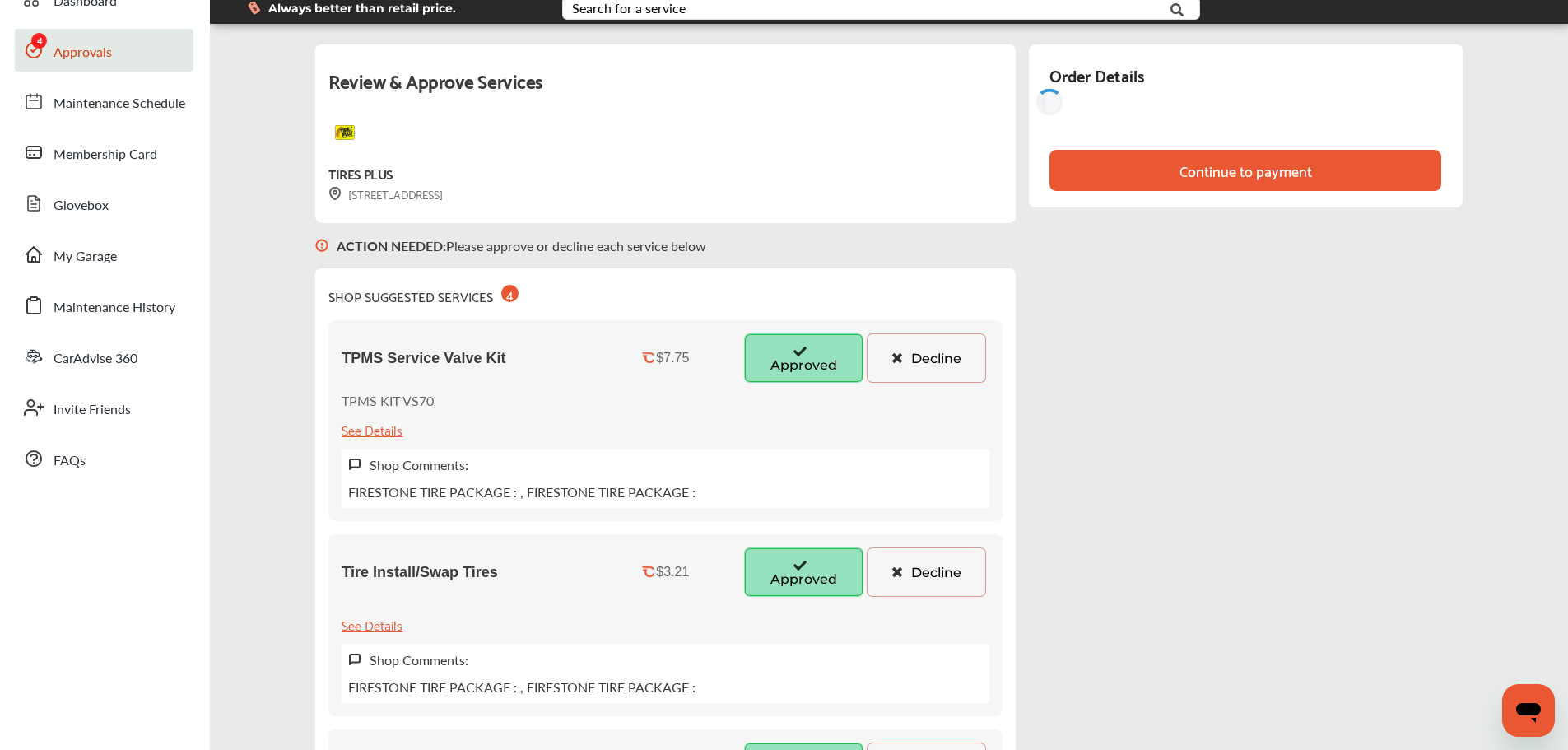
scroll to position [0, 0]
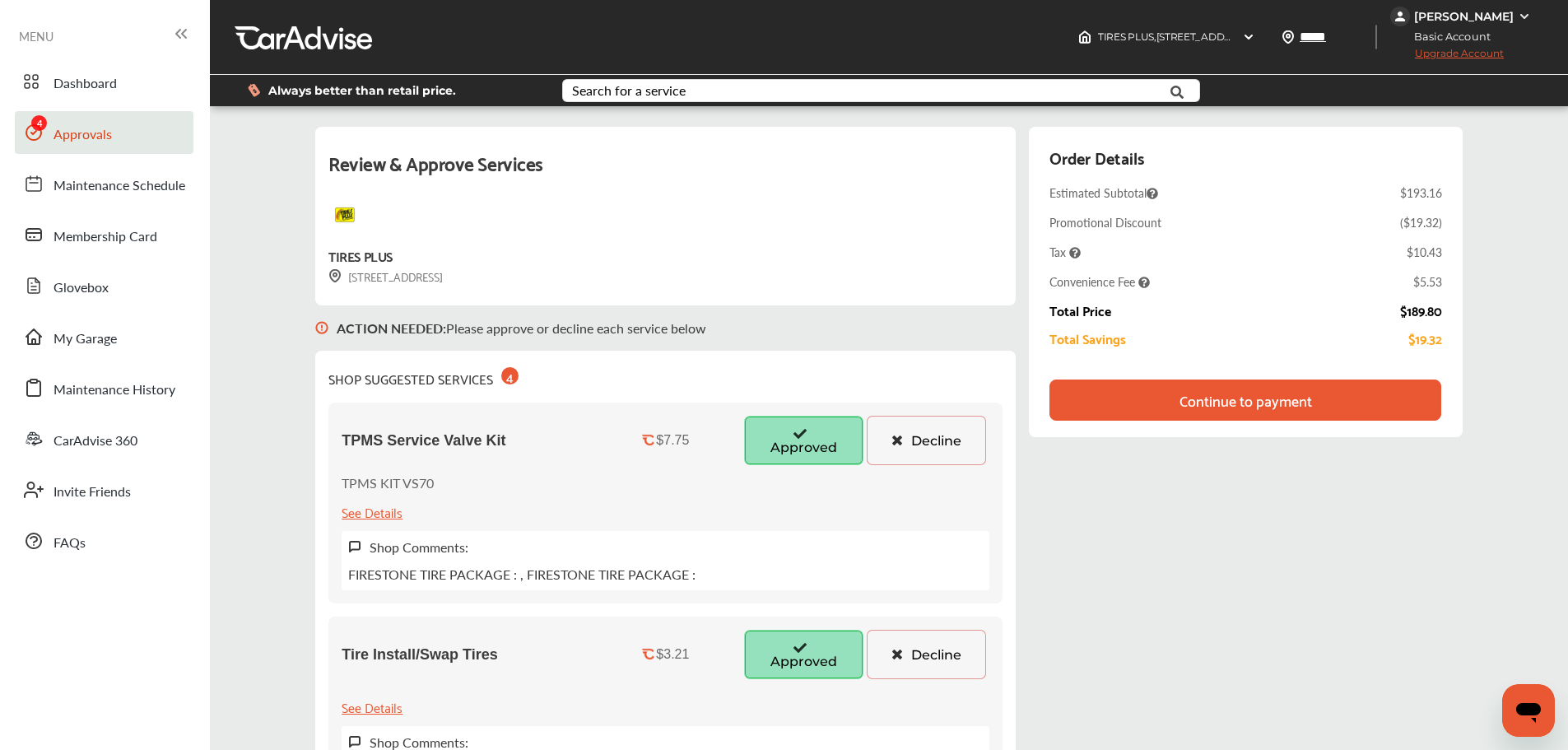
click at [1162, 402] on div "Continue to payment" at bounding box center [1244, 400] width 391 height 41
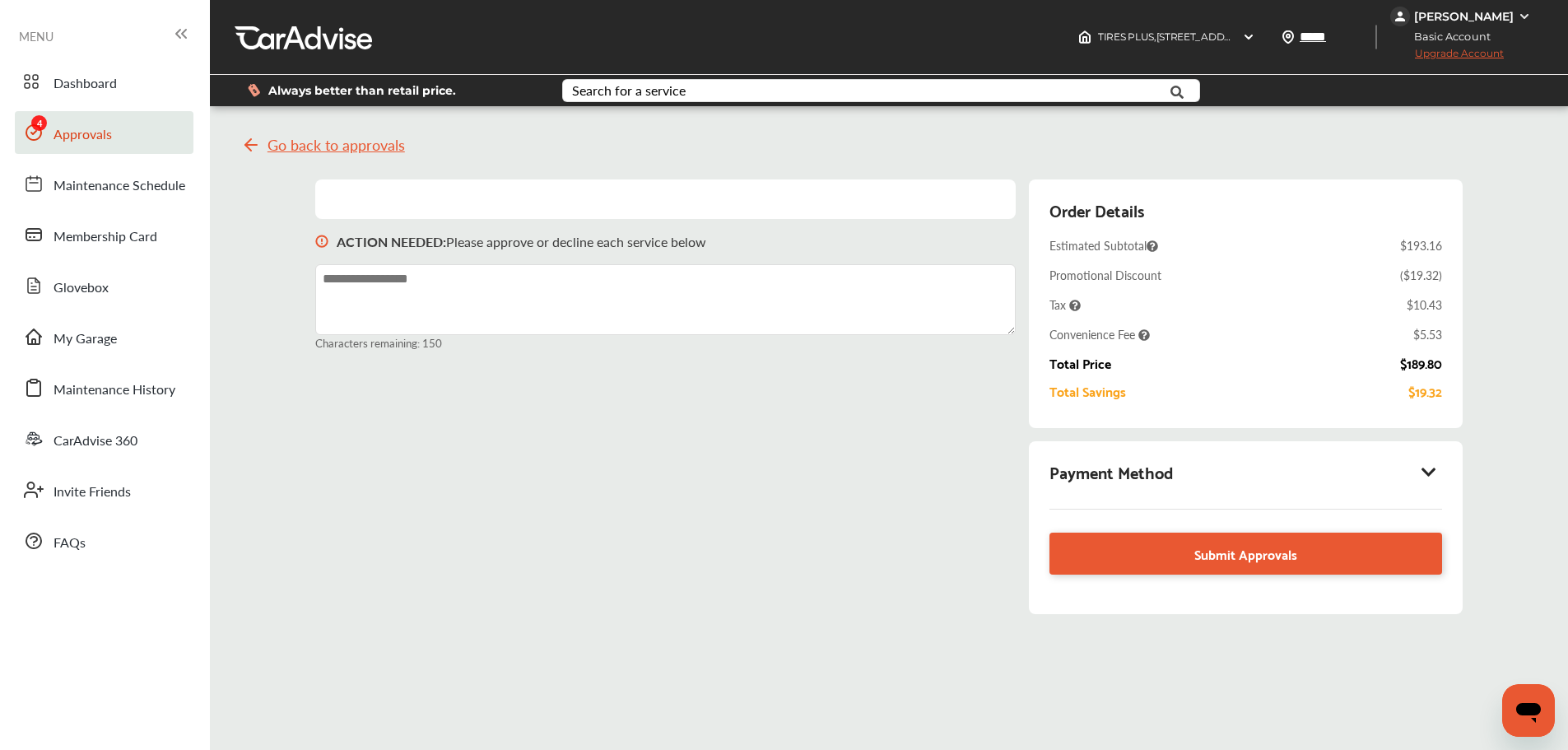
click at [1432, 463] on div "Payment Method" at bounding box center [1245, 472] width 392 height 28
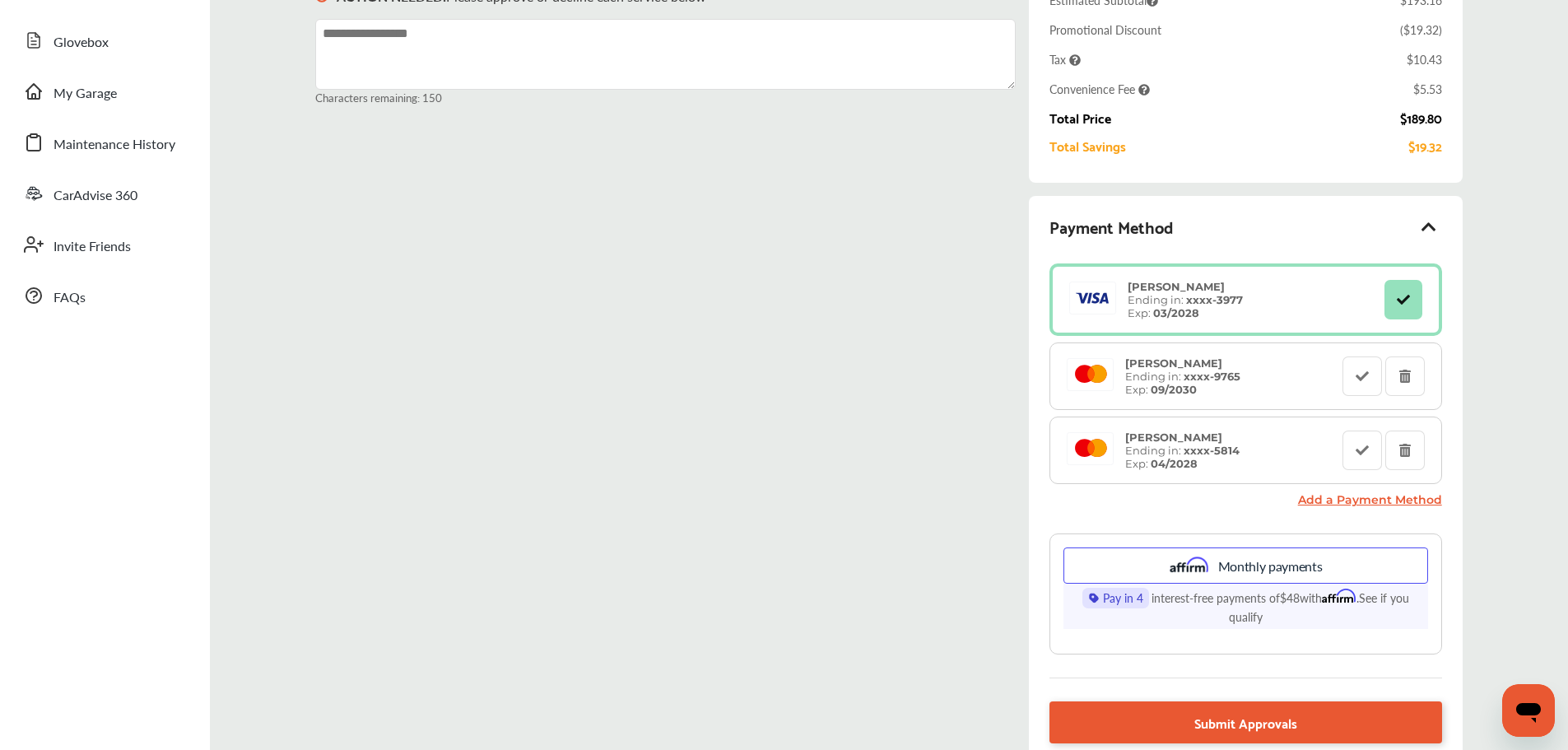
scroll to position [247, 0]
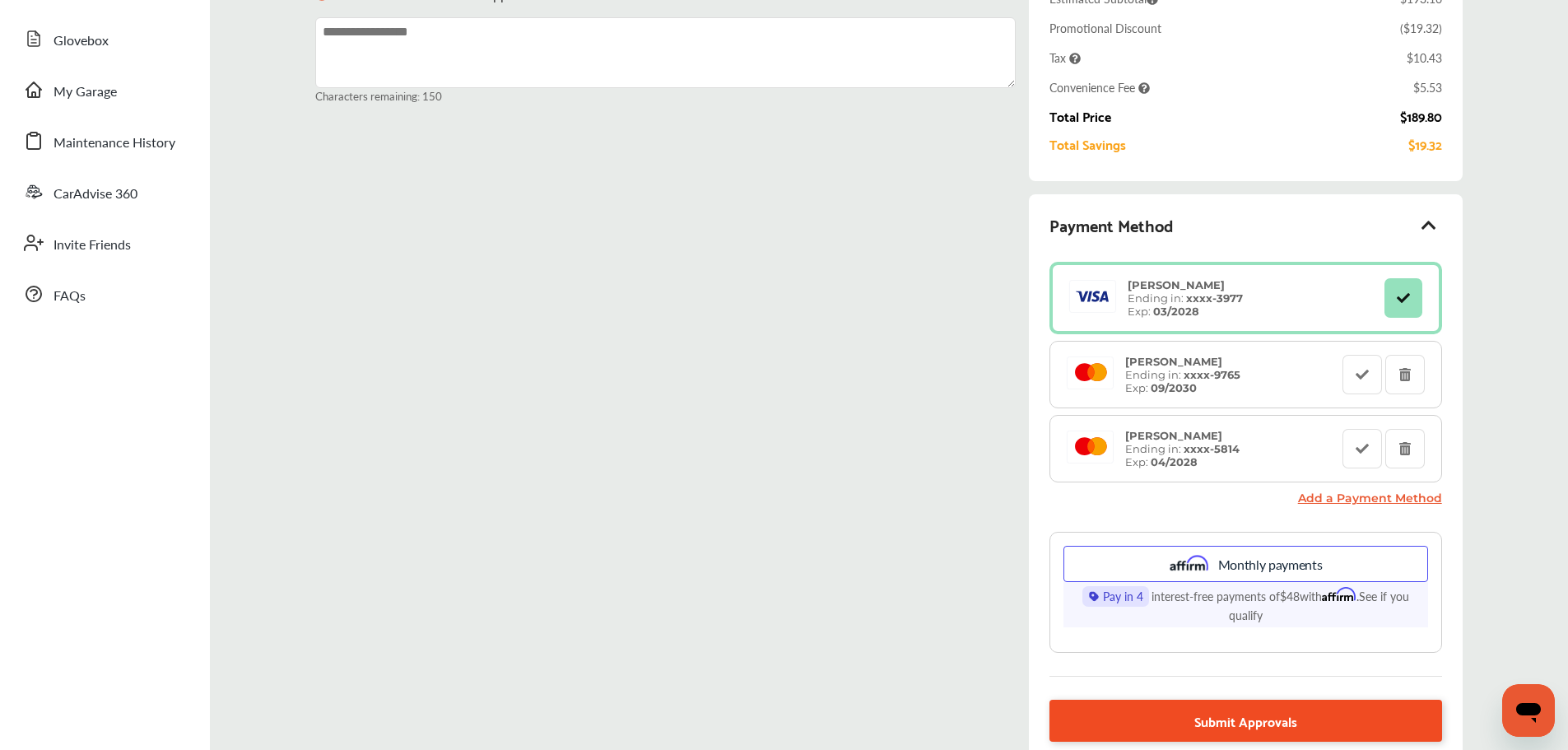
click at [1179, 725] on link "Submit Approvals" at bounding box center [1245, 720] width 392 height 42
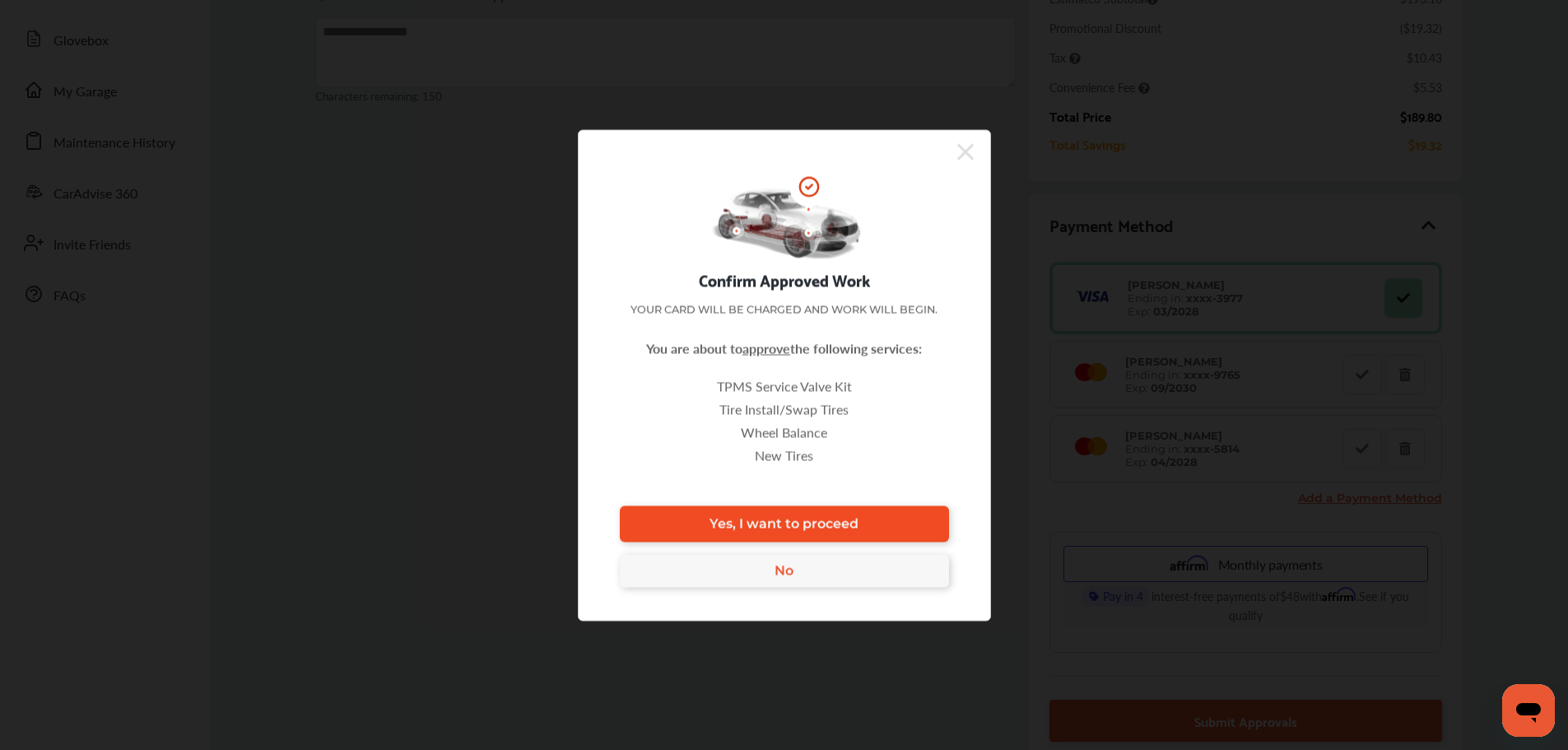
click at [905, 523] on link "Yes, I want to proceed" at bounding box center [784, 523] width 329 height 36
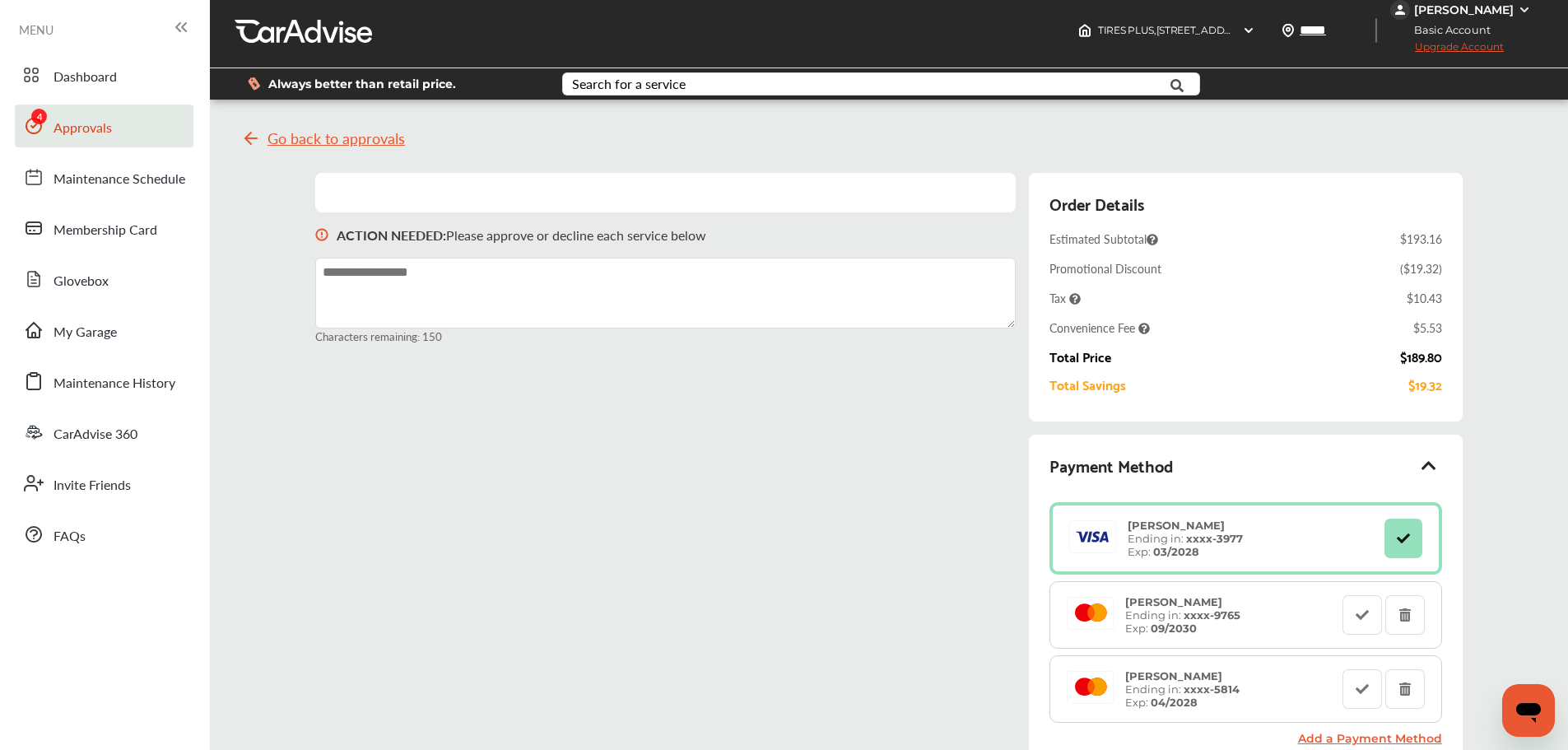
scroll to position [0, 0]
